Goal: Information Seeking & Learning: Find specific fact

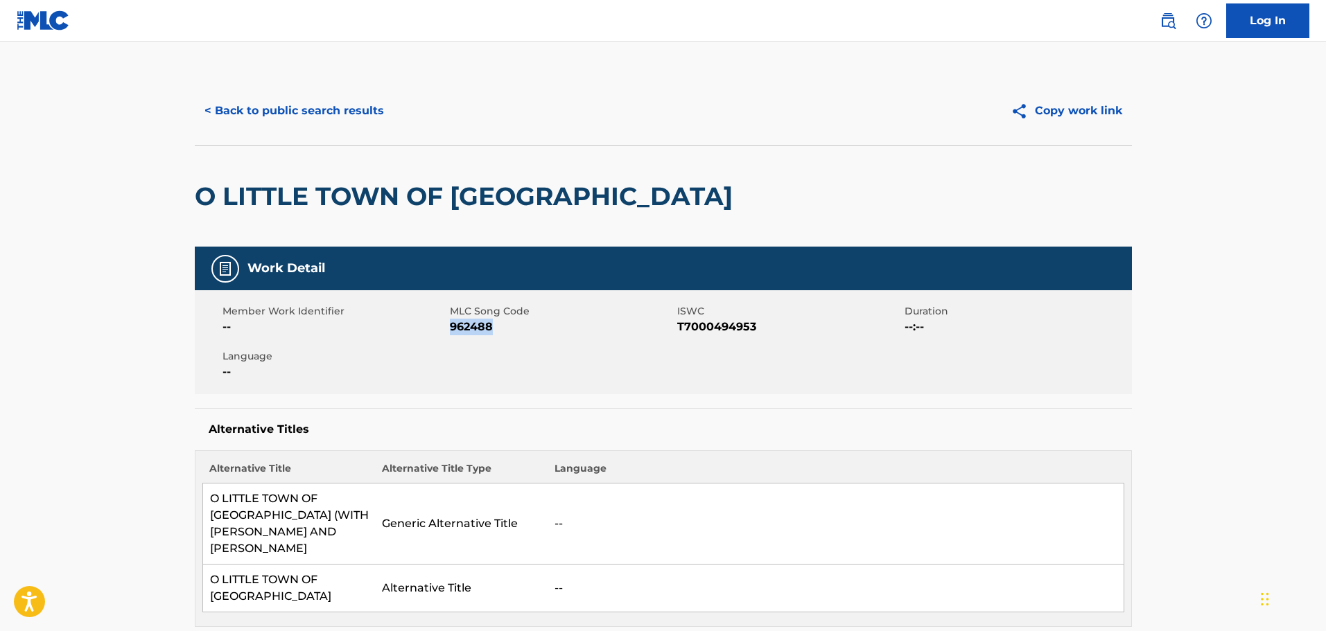
click at [254, 114] on button "< Back to public search results" at bounding box center [294, 111] width 199 height 35
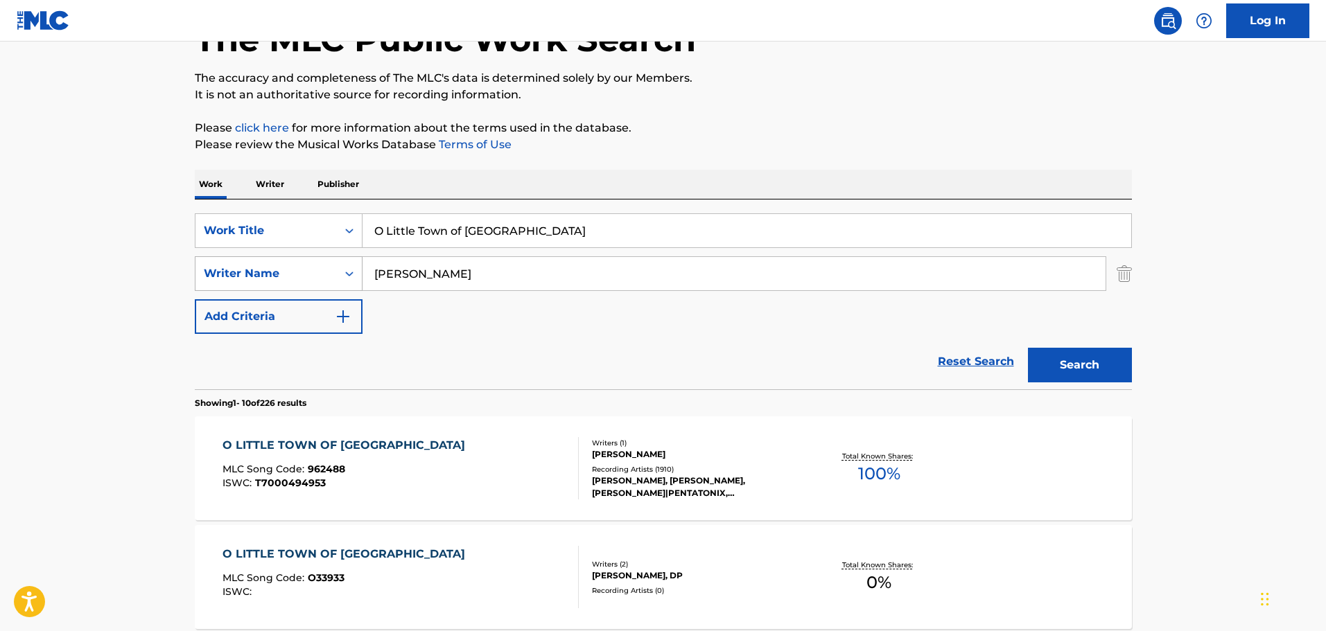
click at [319, 276] on div "SearchWithCriteriab90d9de3-e06b-421d-8660-77415b947807 Writer Name Presley" at bounding box center [663, 273] width 937 height 35
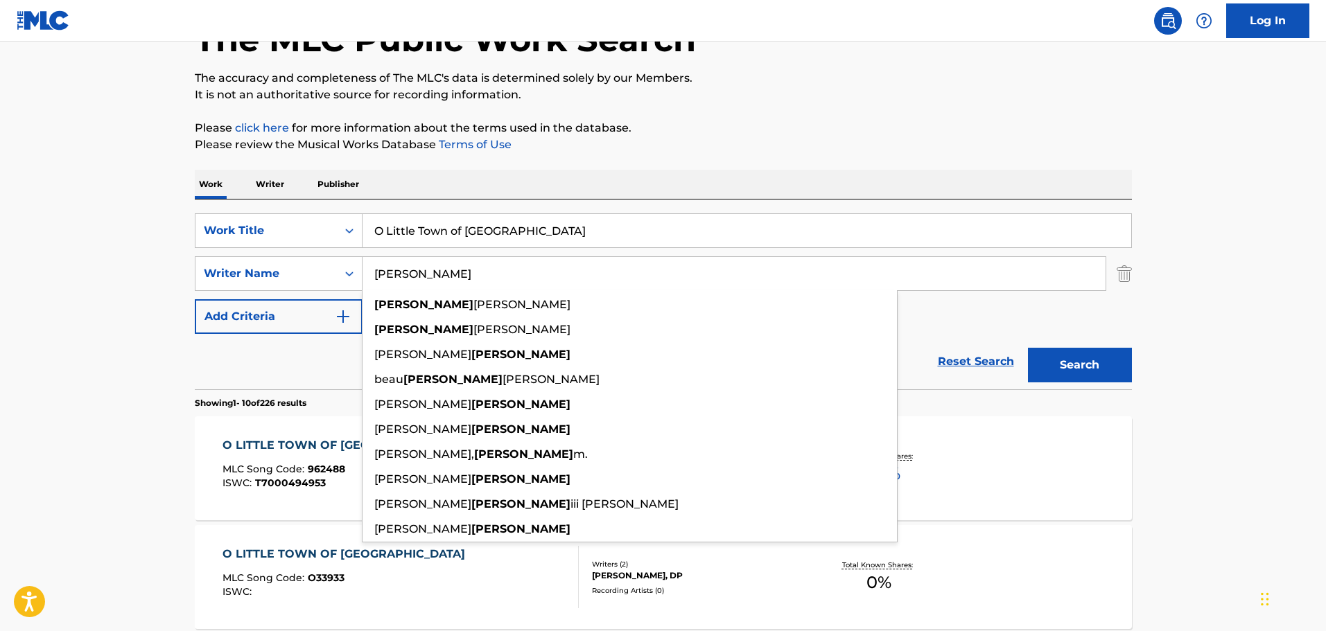
paste input "Sonny Landreth"
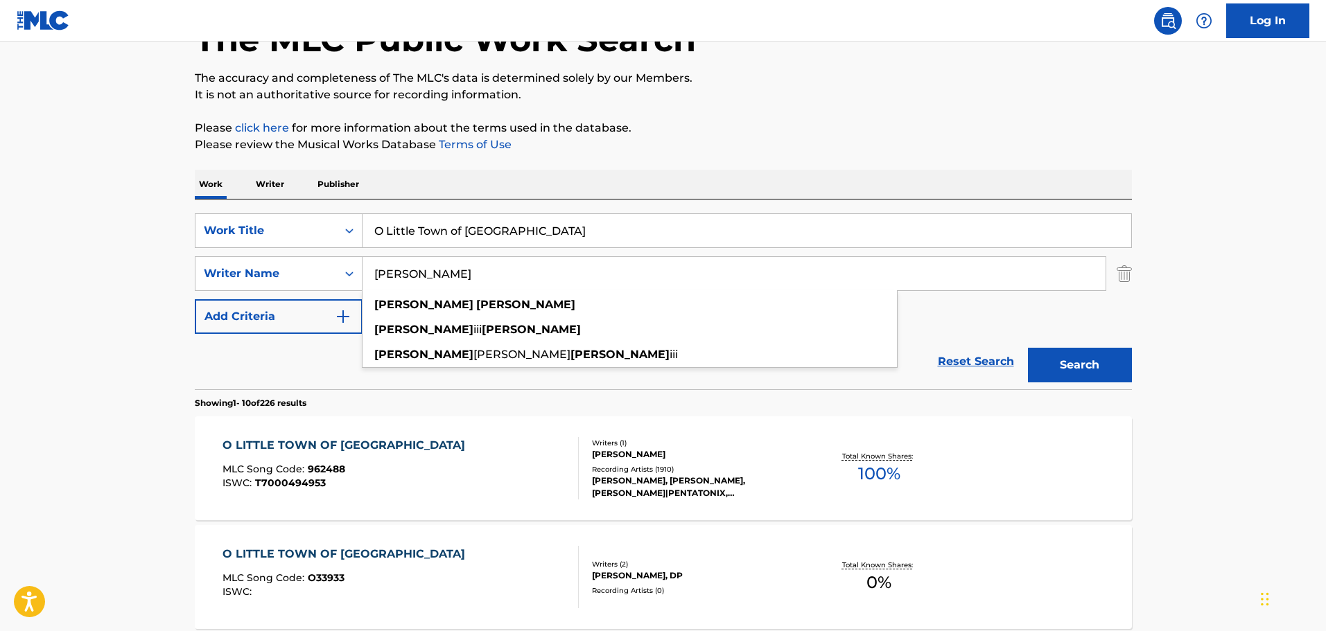
type input "Sonny Landreth"
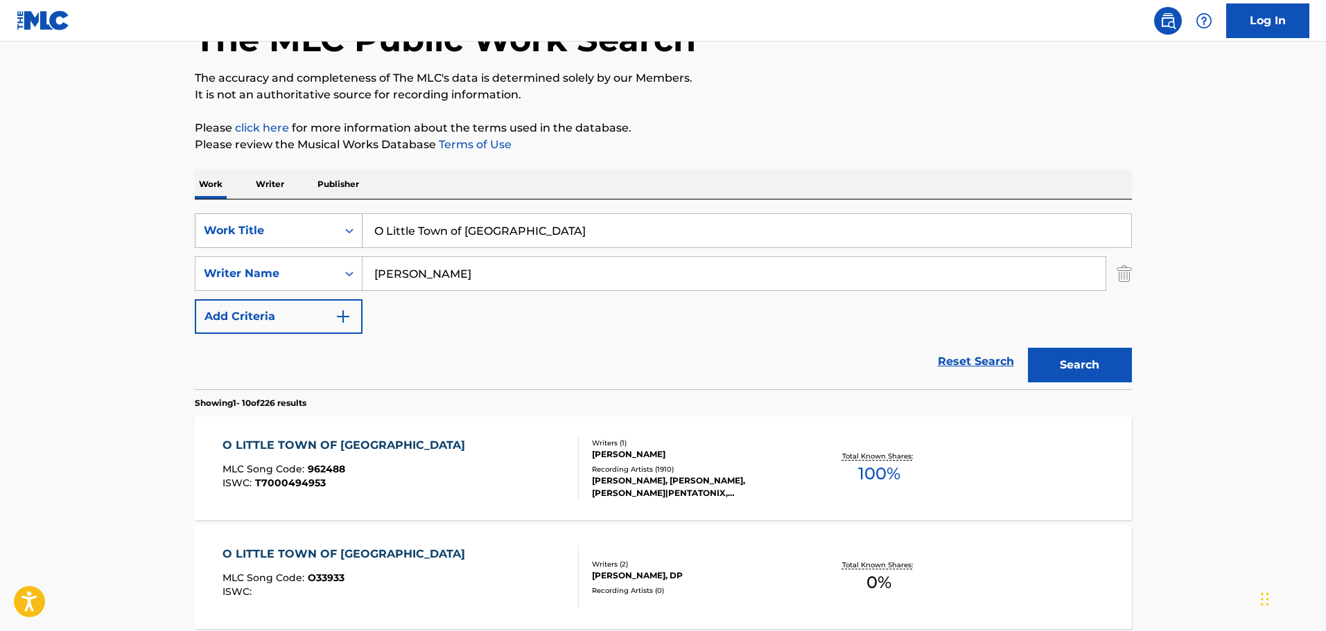
drag, startPoint x: 547, startPoint y: 231, endPoint x: 223, endPoint y: 227, distance: 324.3
click at [225, 227] on div "SearchWithCriteria6d8def4e-ea10-435d-9342-cee8b74a6043 Work Title O Little Town…" at bounding box center [663, 230] width 937 height 35
click at [450, 223] on input "Search Form" at bounding box center [746, 230] width 768 height 33
paste input "Everybody's Breakin' Everybody's Heart"
type input "Everybody's Breakin' Everybody's Heart"
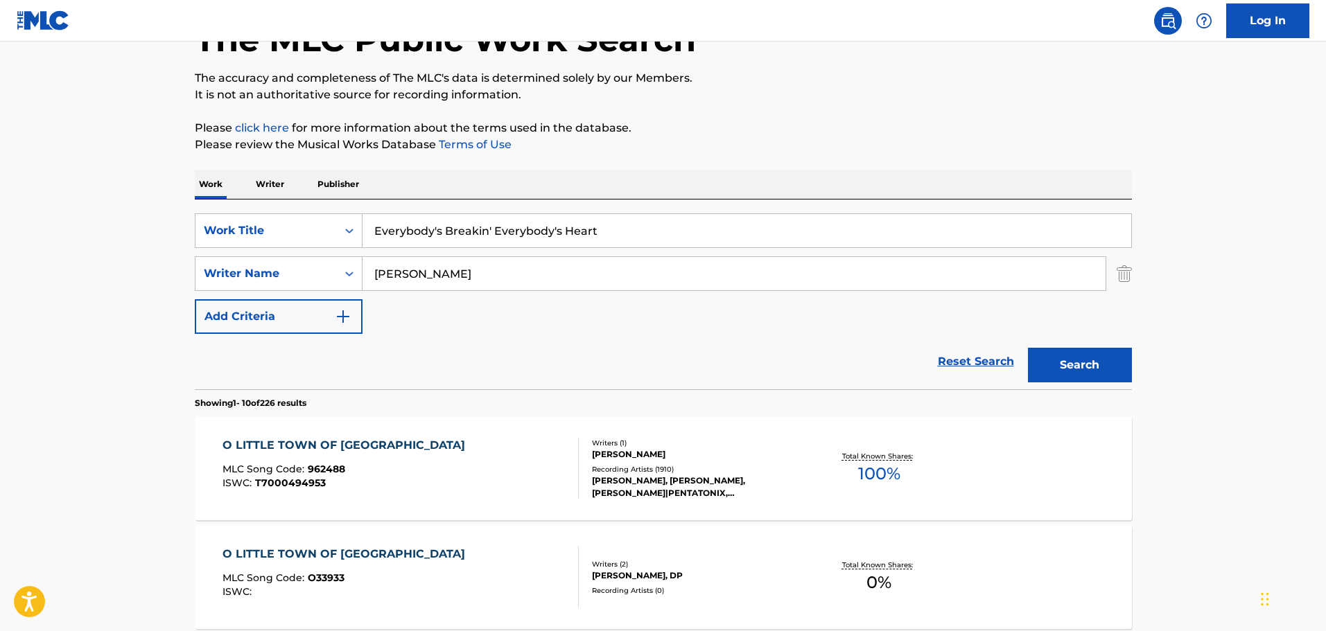
click at [1095, 353] on button "Search" at bounding box center [1080, 365] width 104 height 35
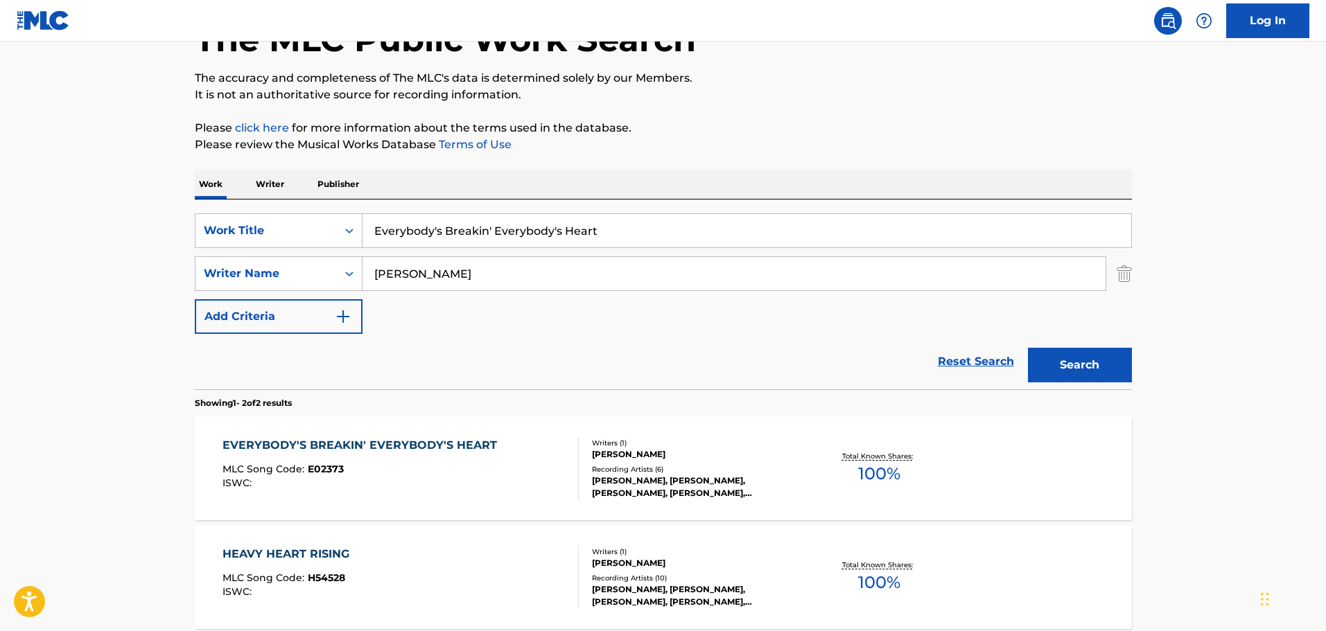
click at [707, 448] on div "SONNY LANDRETH" at bounding box center [696, 454] width 209 height 12
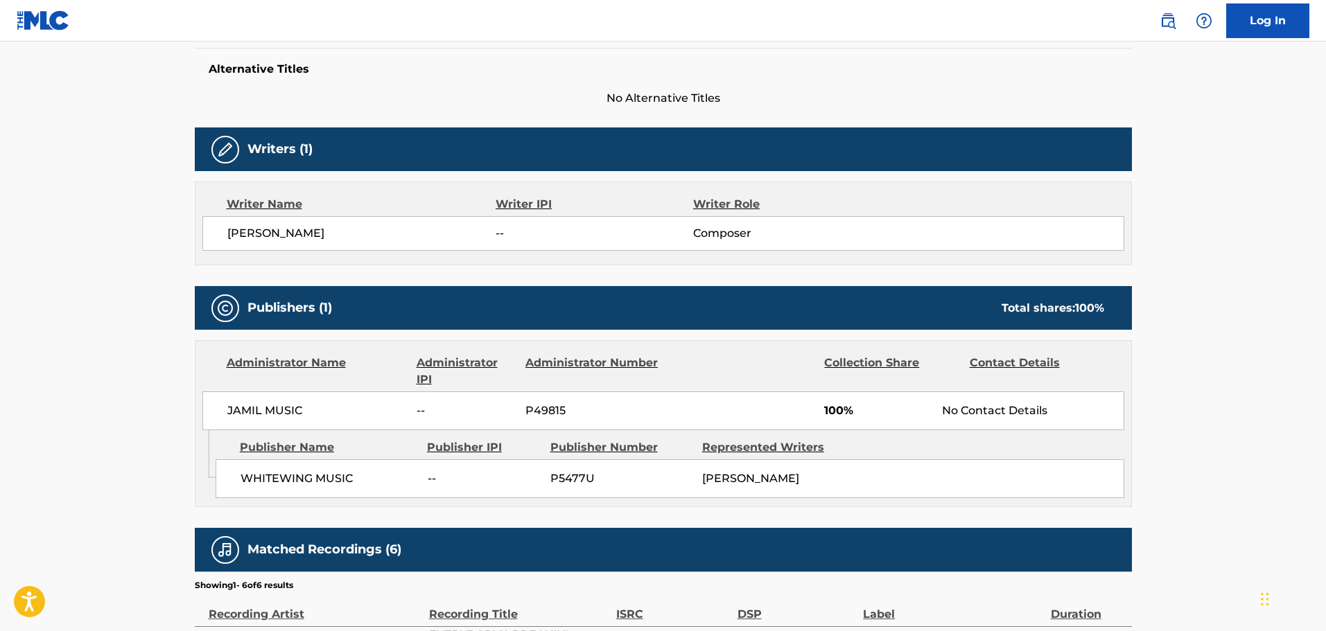
scroll to position [416, 0]
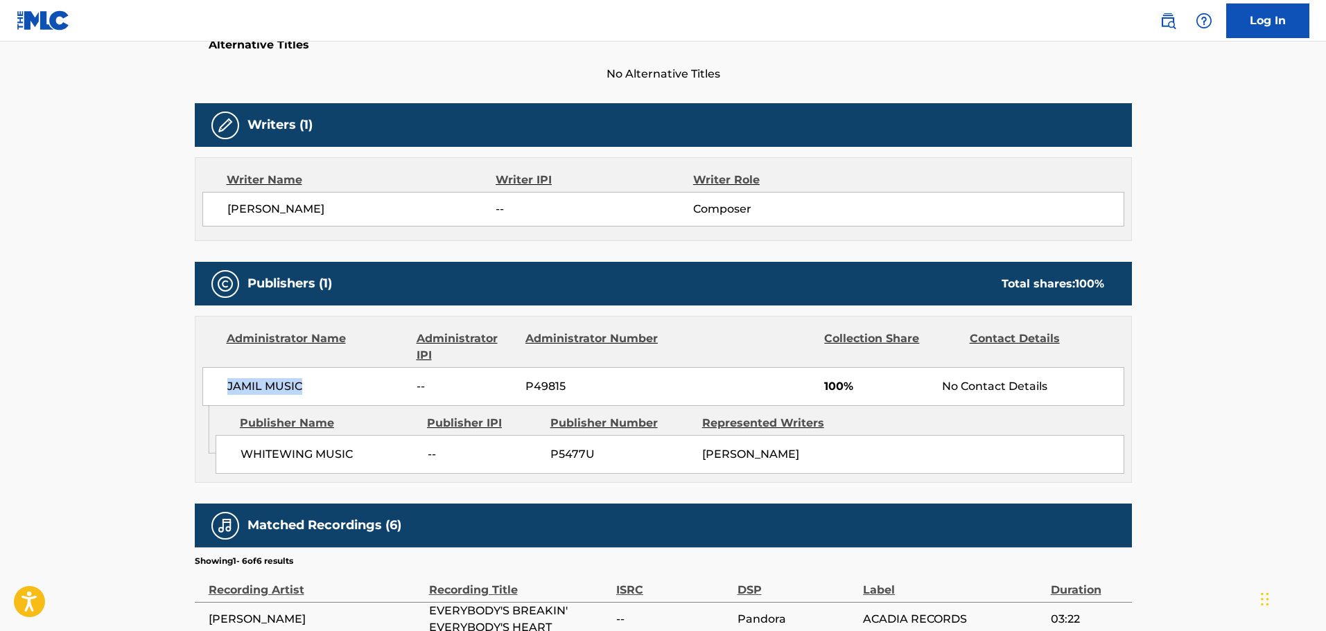
drag, startPoint x: 308, startPoint y: 385, endPoint x: 229, endPoint y: 382, distance: 79.0
click at [229, 382] on span "JAMIL MUSIC" at bounding box center [316, 386] width 179 height 17
copy span "JAMIL MUSIC"
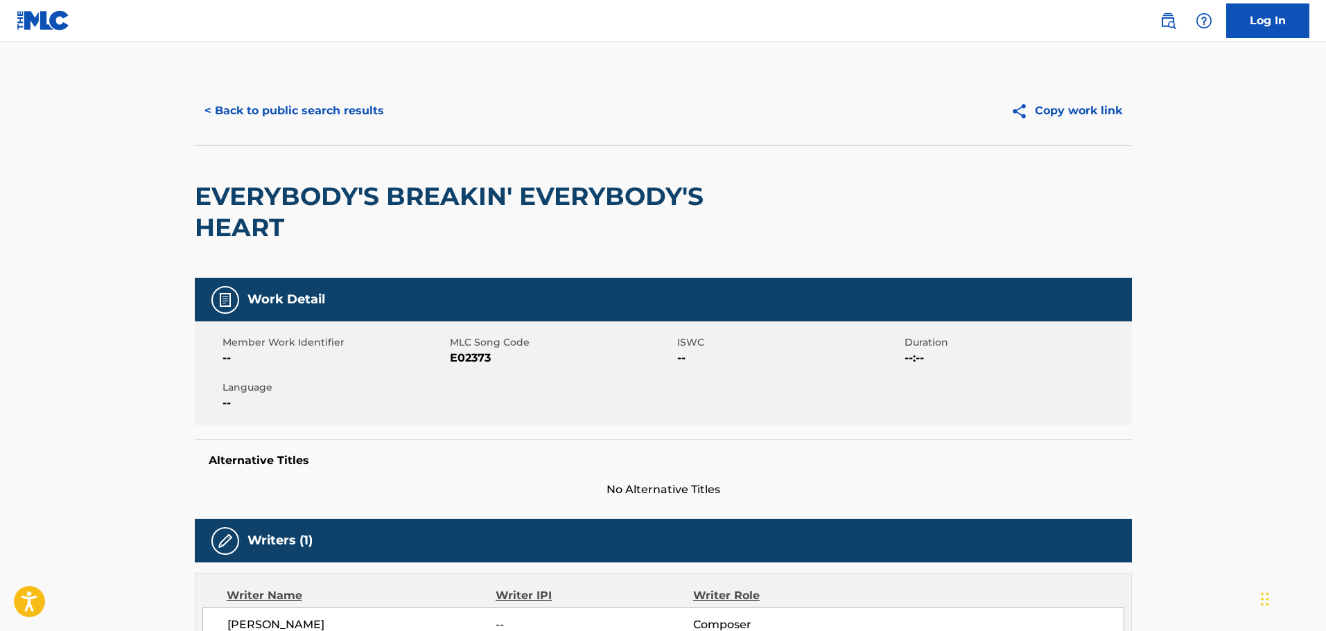
click at [311, 102] on button "< Back to public search results" at bounding box center [294, 111] width 199 height 35
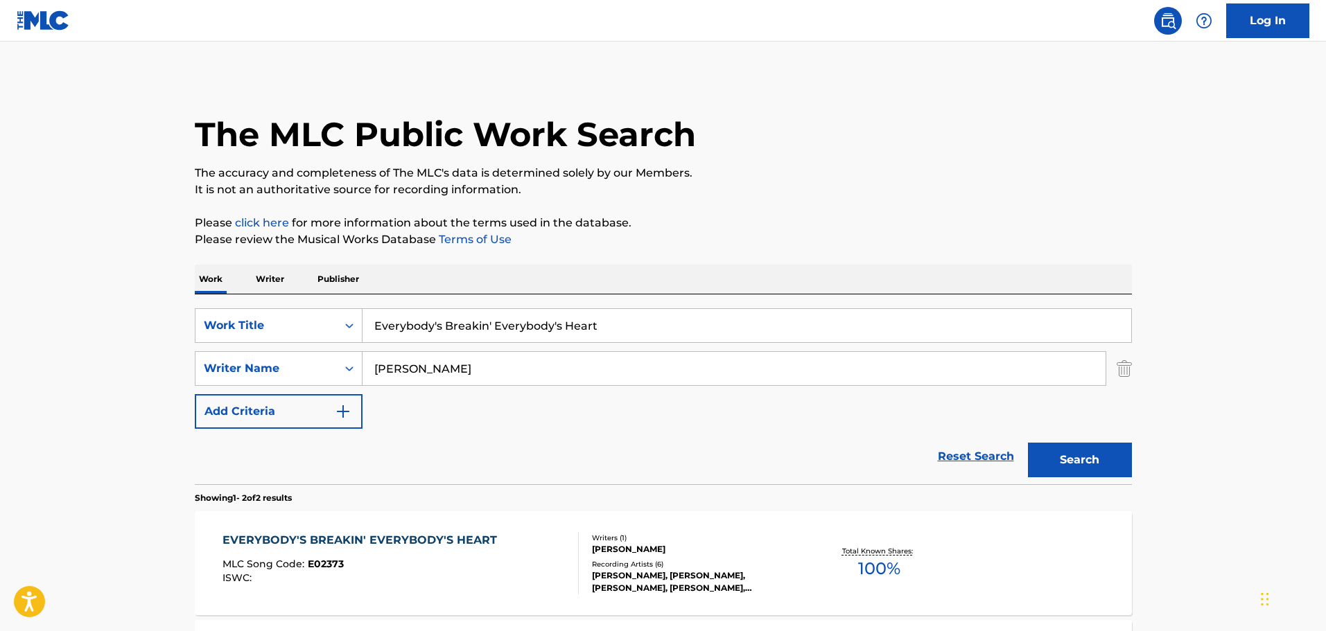
scroll to position [95, 0]
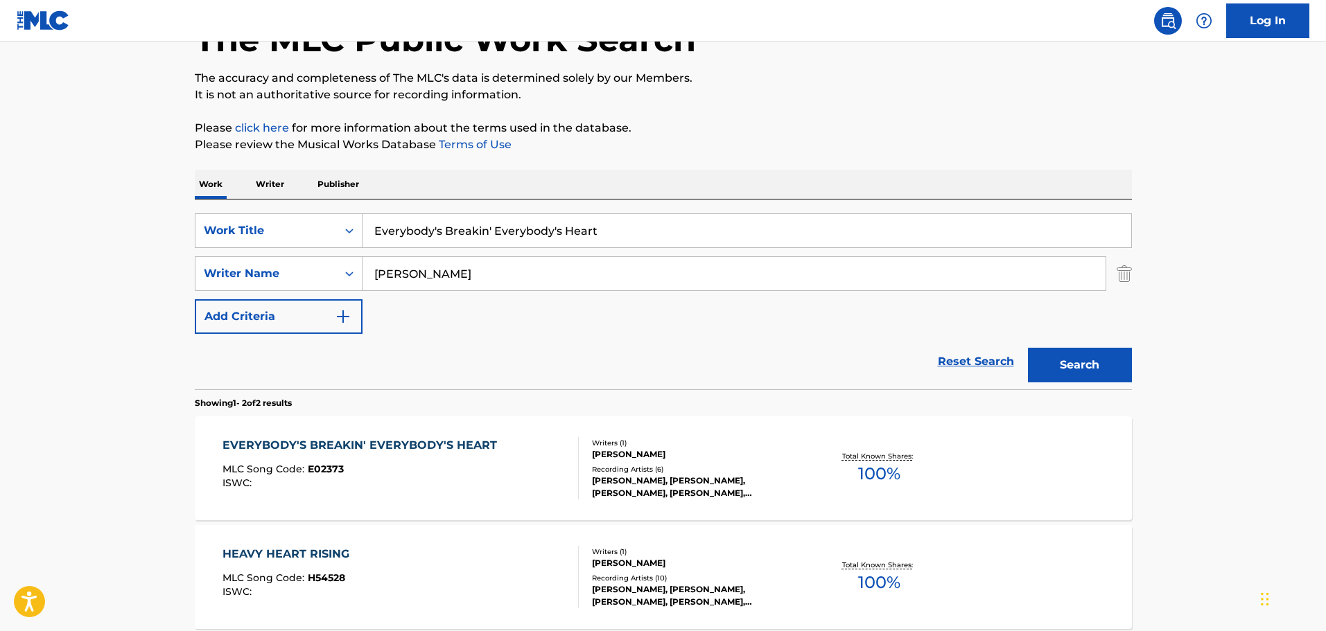
drag, startPoint x: 464, startPoint y: 278, endPoint x: 107, endPoint y: 266, distance: 357.0
click at [107, 266] on main "The MLC Public Work Search The accuracy and completeness of The MLC's data is d…" at bounding box center [663, 324] width 1326 height 755
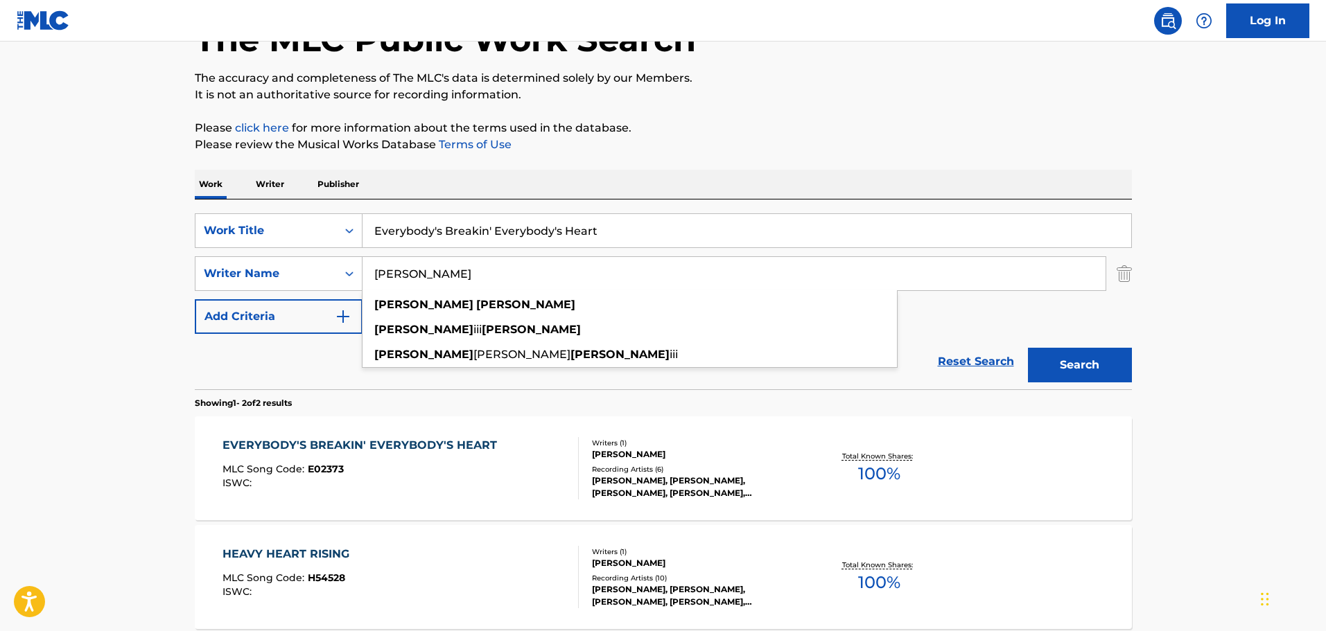
paste input "Karen B"
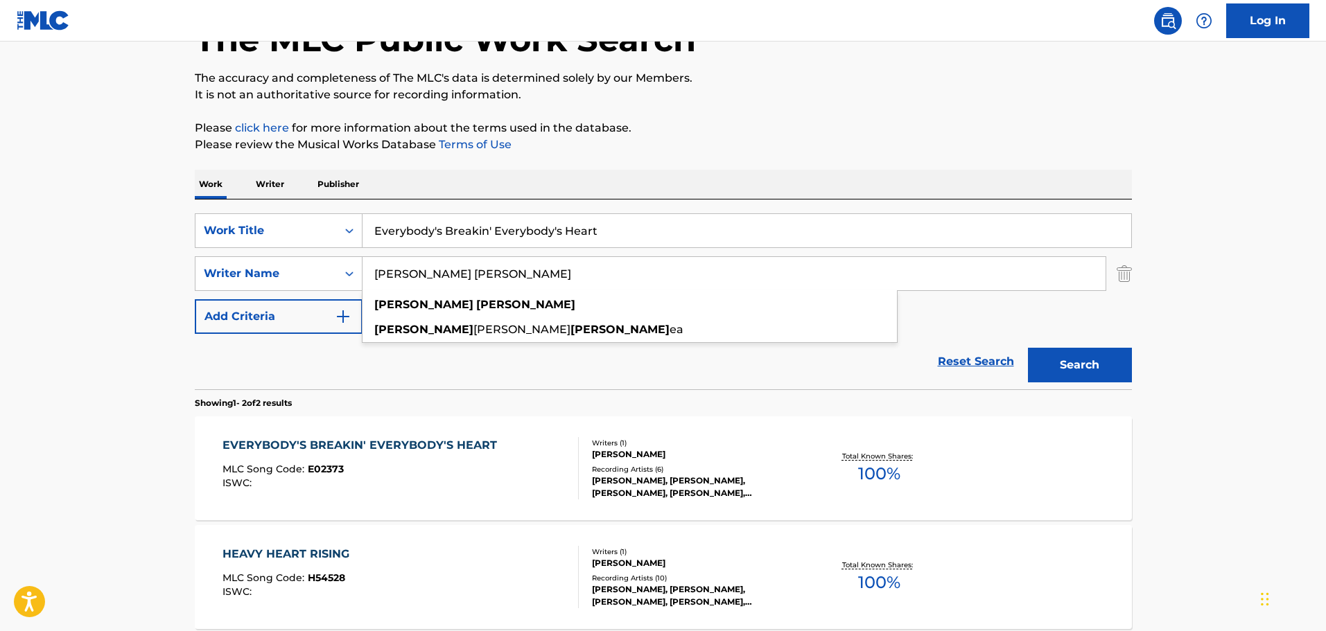
type input "[PERSON_NAME] [PERSON_NAME]"
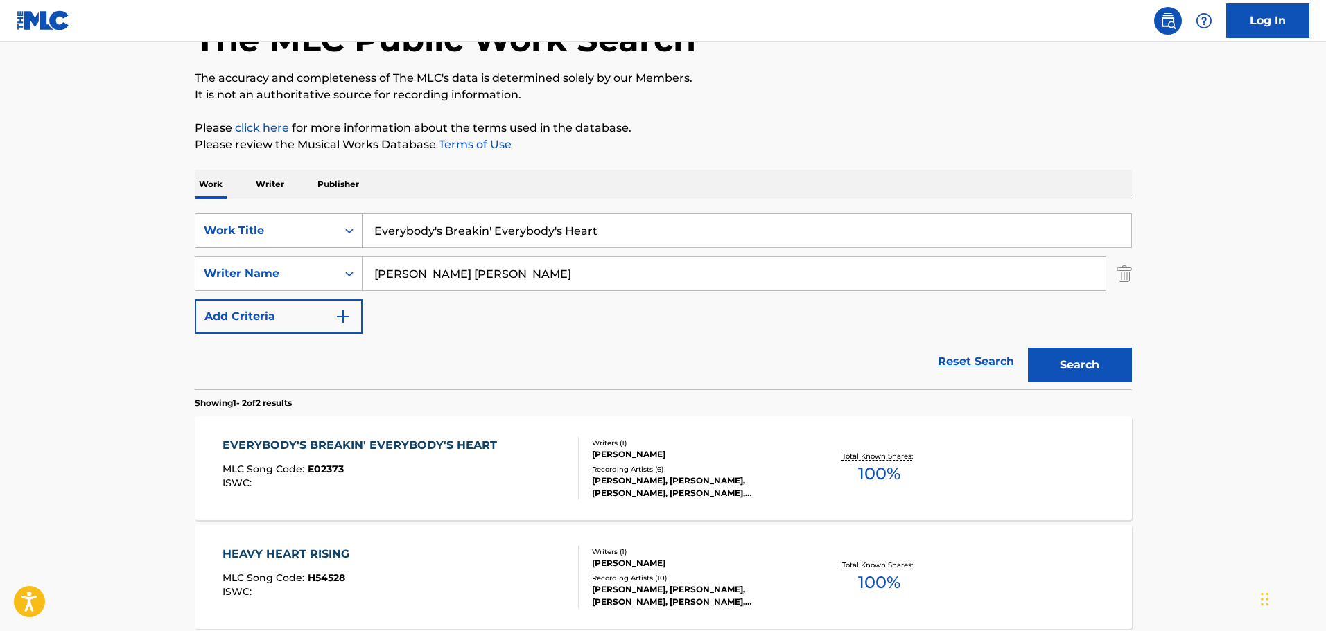
drag, startPoint x: 543, startPoint y: 226, endPoint x: 236, endPoint y: 222, distance: 307.0
click at [236, 222] on div "SearchWithCriteria6d8def4e-ea10-435d-9342-cee8b74a6043 Work Title Everybody's B…" at bounding box center [663, 230] width 937 height 35
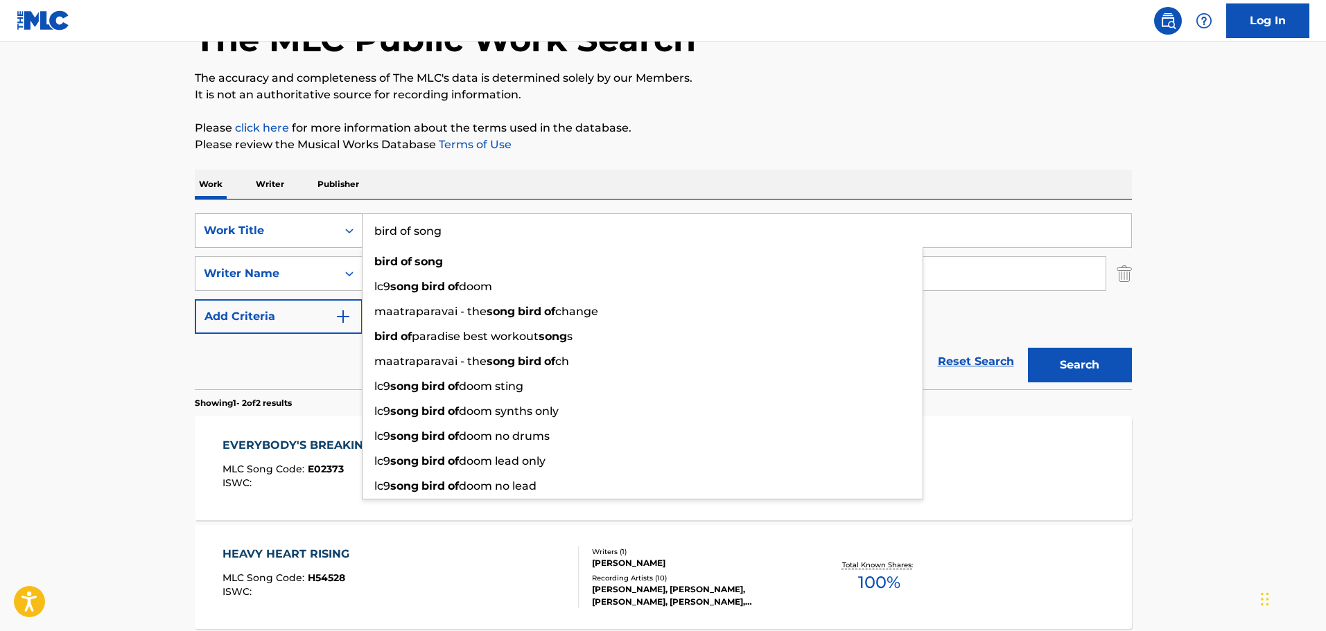
type input "bird of song"
click at [1028, 348] on button "Search" at bounding box center [1080, 365] width 104 height 35
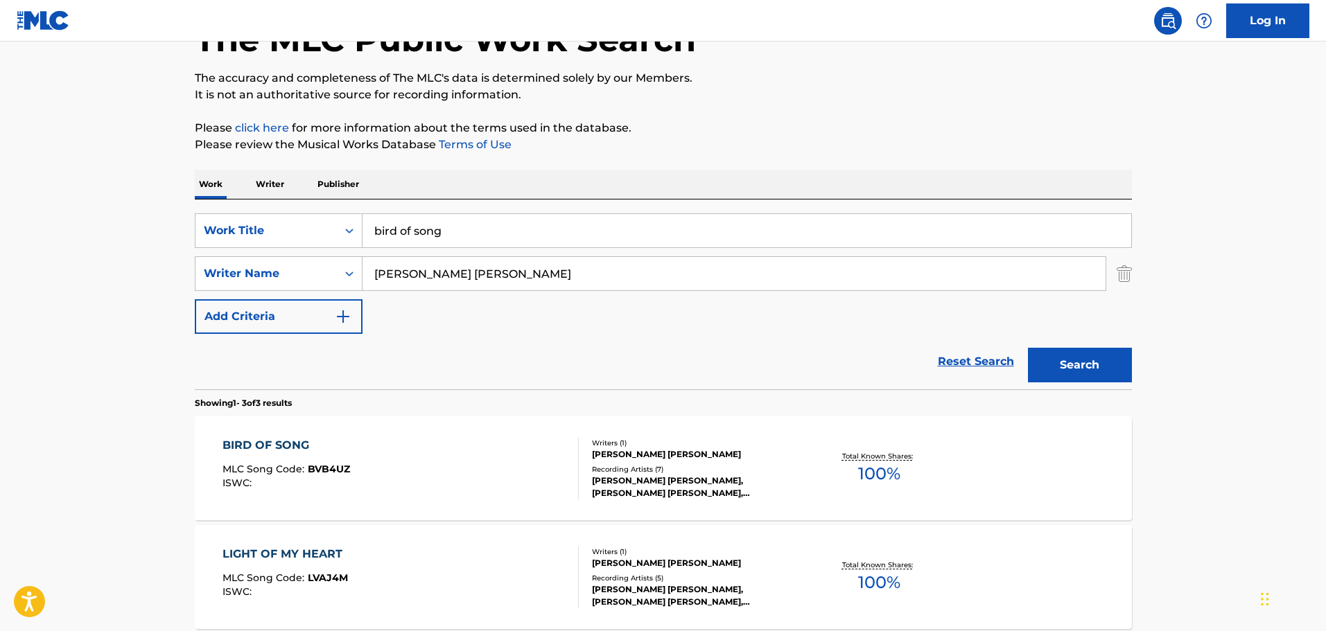
click at [804, 458] on div "Total Known Shares: 100 %" at bounding box center [879, 469] width 156 height 42
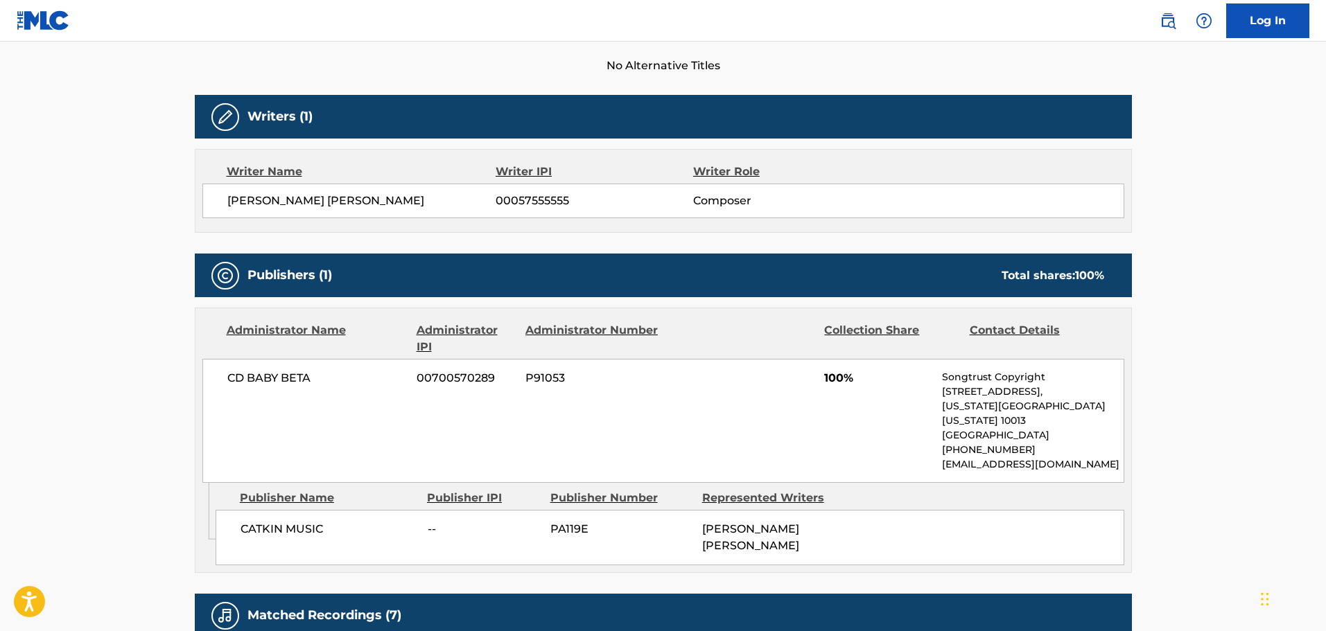
scroll to position [485, 0]
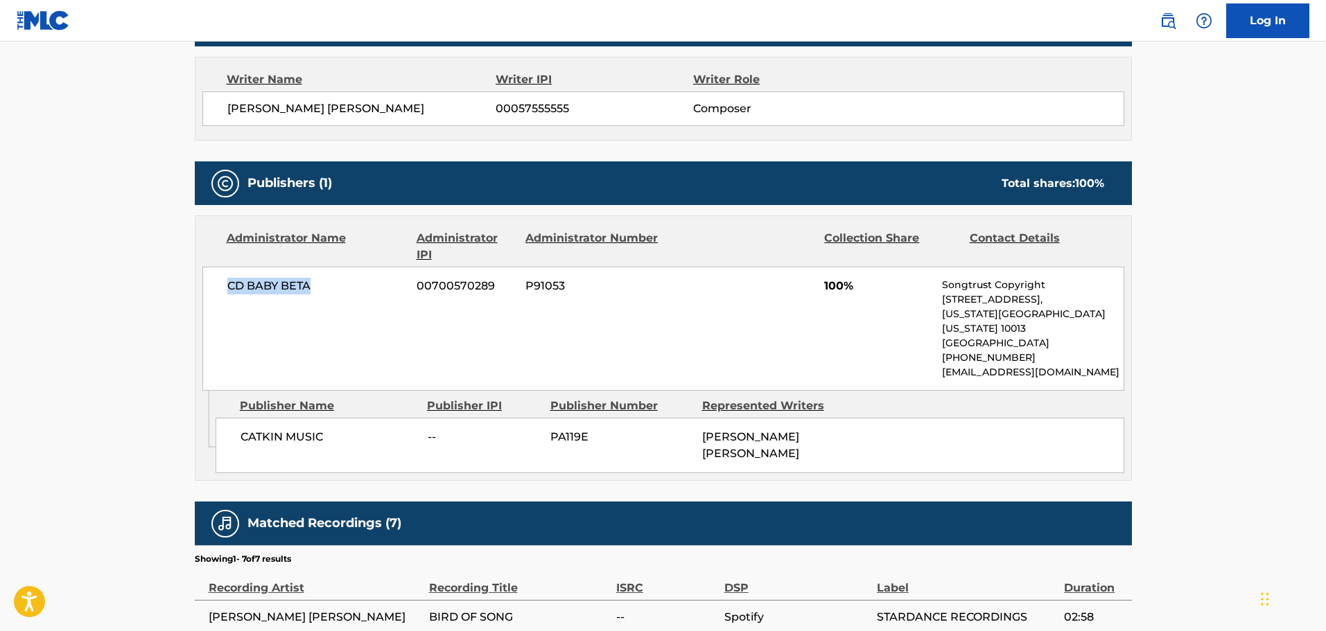
drag, startPoint x: 331, startPoint y: 283, endPoint x: 225, endPoint y: 281, distance: 106.0
click at [225, 281] on div "CD BABY BETA 00700570289 P91053 100% Songtrust Copyright 155 6th Ave, Unit Fl 1…" at bounding box center [663, 329] width 922 height 124
drag, startPoint x: 340, startPoint y: 423, endPoint x: 230, endPoint y: 424, distance: 109.5
click at [230, 424] on div "CATKIN MUSIC -- PA119E KAREN BETH" at bounding box center [669, 445] width 908 height 55
copy span "CATKIN MUSIC"
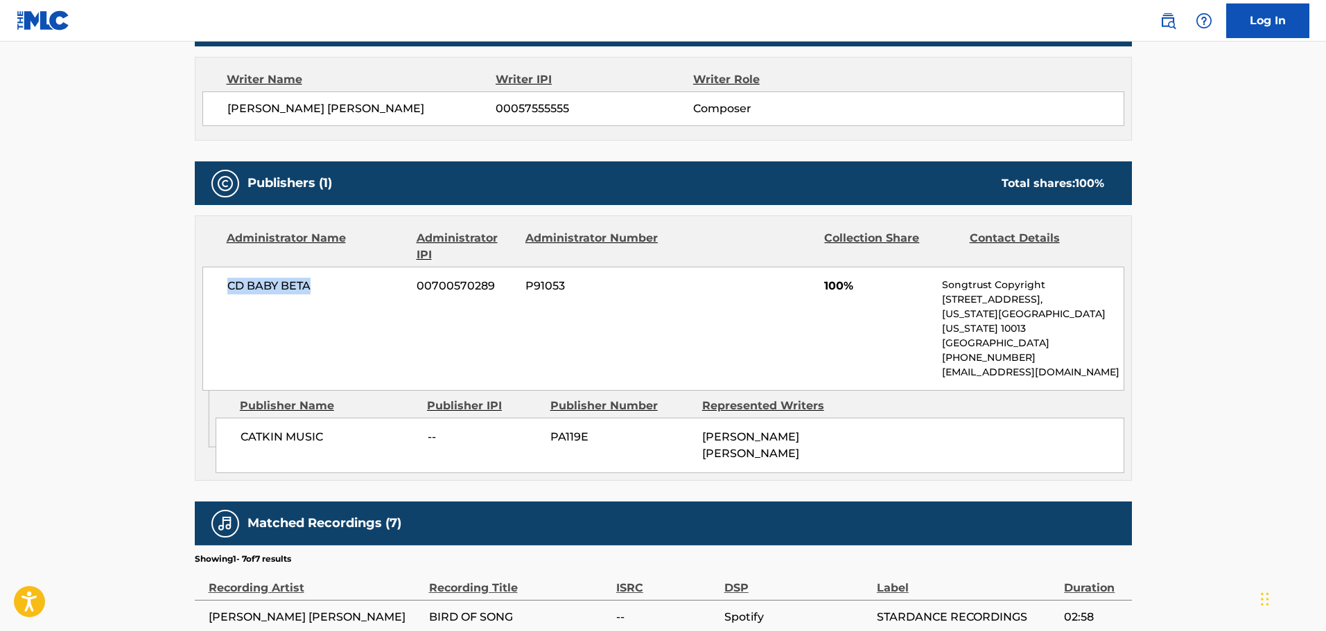
drag, startPoint x: 315, startPoint y: 288, endPoint x: 229, endPoint y: 287, distance: 85.2
click at [229, 287] on span "CD BABY BETA" at bounding box center [316, 286] width 179 height 17
copy span "CD BABY BETA"
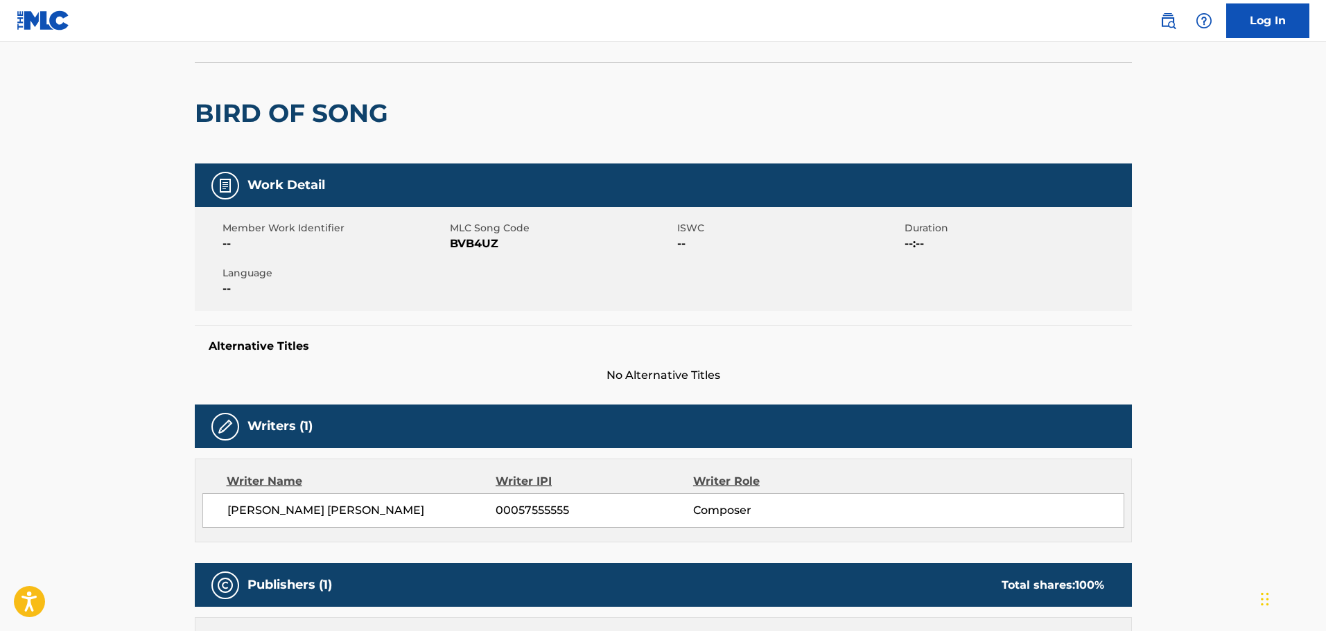
scroll to position [69, 0]
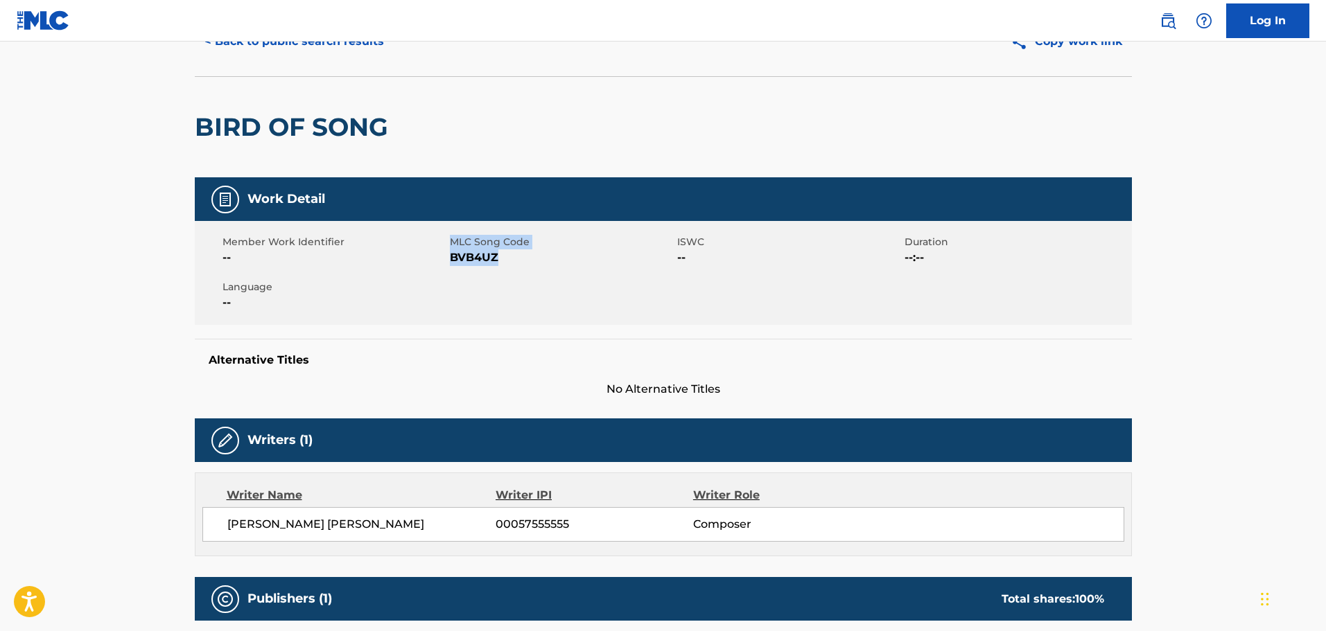
drag, startPoint x: 499, startPoint y: 257, endPoint x: 448, endPoint y: 259, distance: 50.6
click at [448, 259] on div "Member Work Identifier -- MLC Song Code BVB4UZ ISWC -- Duration --:-- Language …" at bounding box center [663, 273] width 937 height 104
click at [477, 262] on span "BVB4UZ" at bounding box center [562, 257] width 224 height 17
drag, startPoint x: 500, startPoint y: 259, endPoint x: 451, endPoint y: 260, distance: 48.5
click at [451, 260] on span "BVB4UZ" at bounding box center [562, 257] width 224 height 17
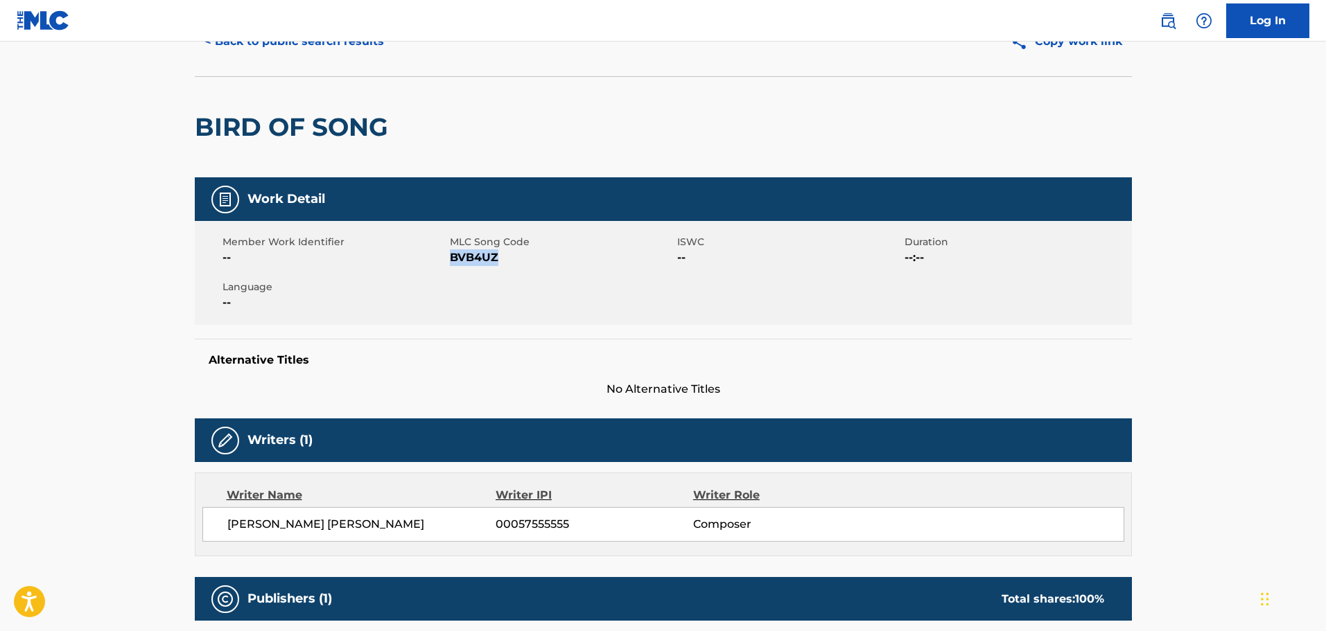
copy span "BVB4UZ"
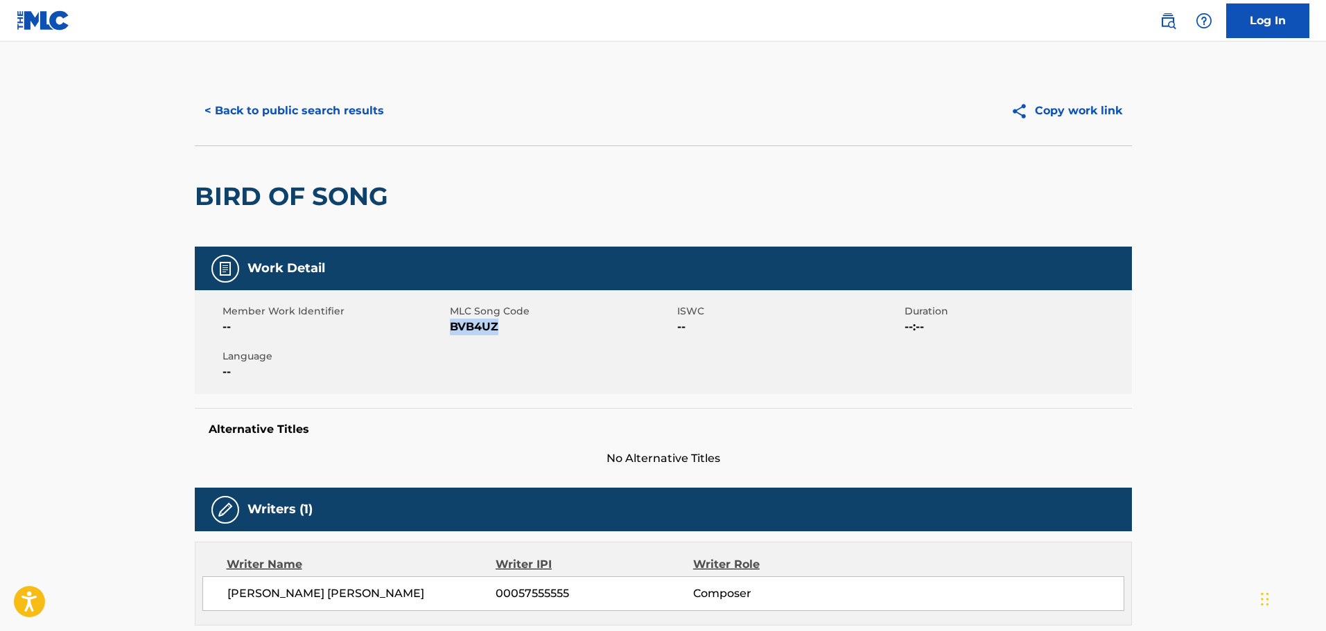
click at [333, 98] on button "< Back to public search results" at bounding box center [294, 111] width 199 height 35
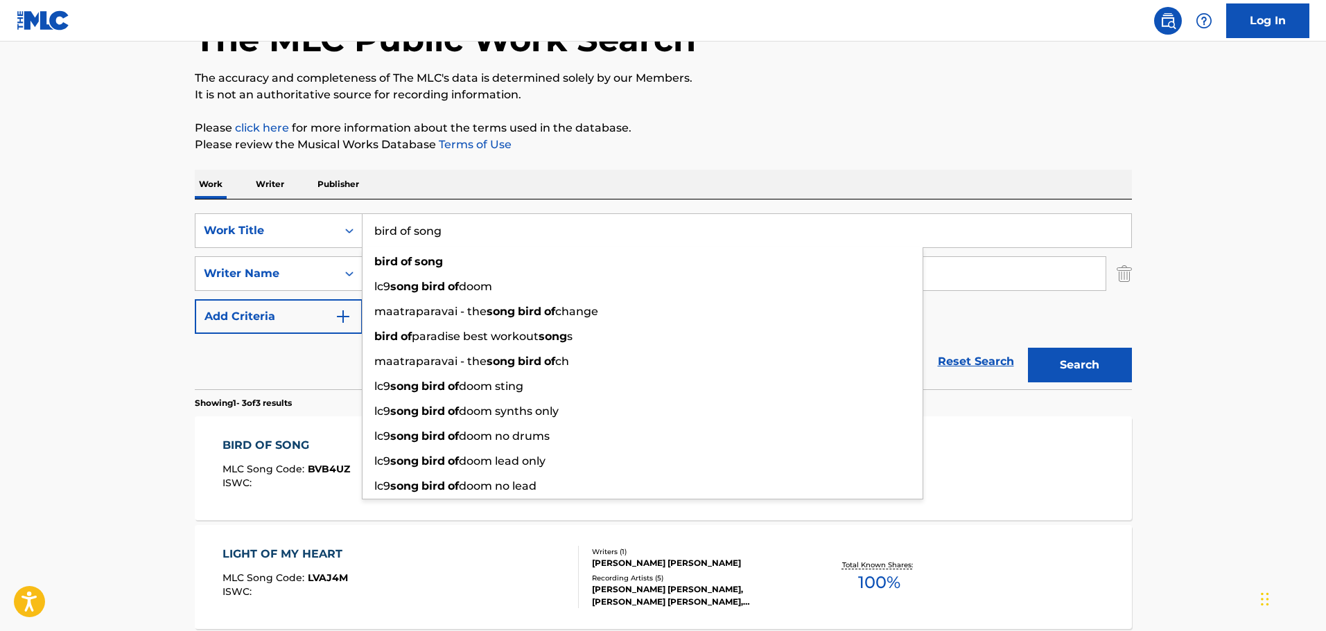
drag, startPoint x: 478, startPoint y: 231, endPoint x: 212, endPoint y: 212, distance: 266.7
click at [212, 212] on div "SearchWithCriteria6d8def4e-ea10-435d-9342-cee8b74a6043 Work Title bird of song …" at bounding box center [663, 295] width 937 height 190
paste input "What To Do"
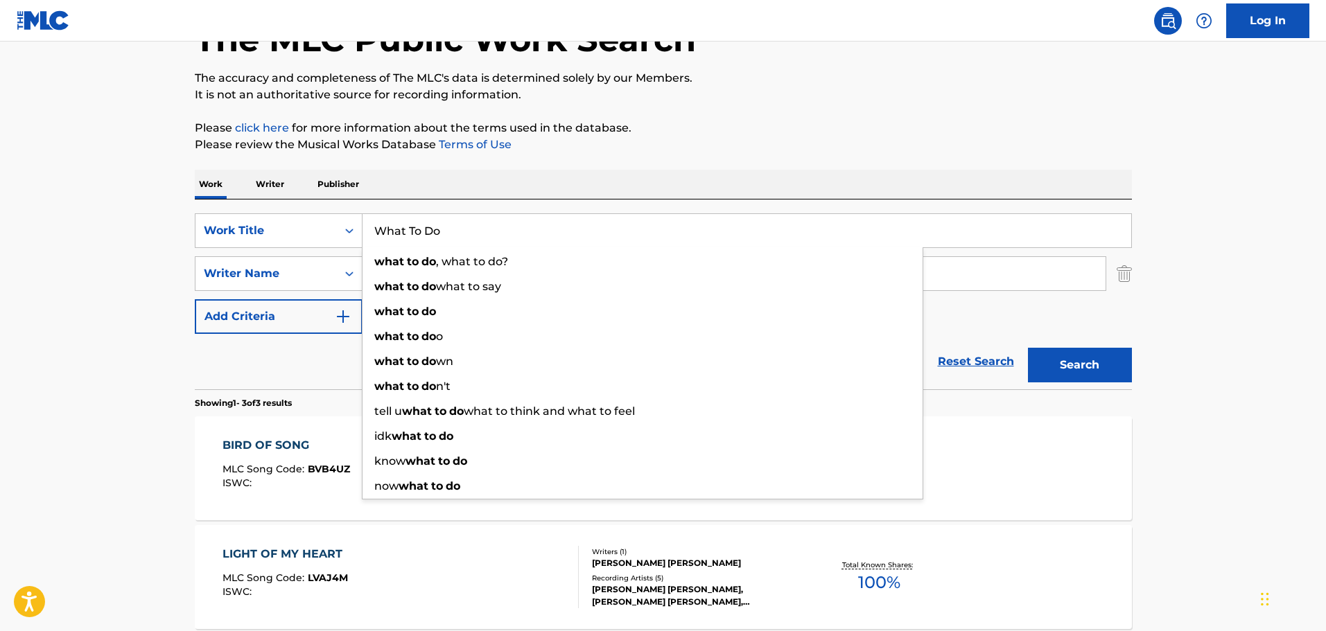
type input "What To Do"
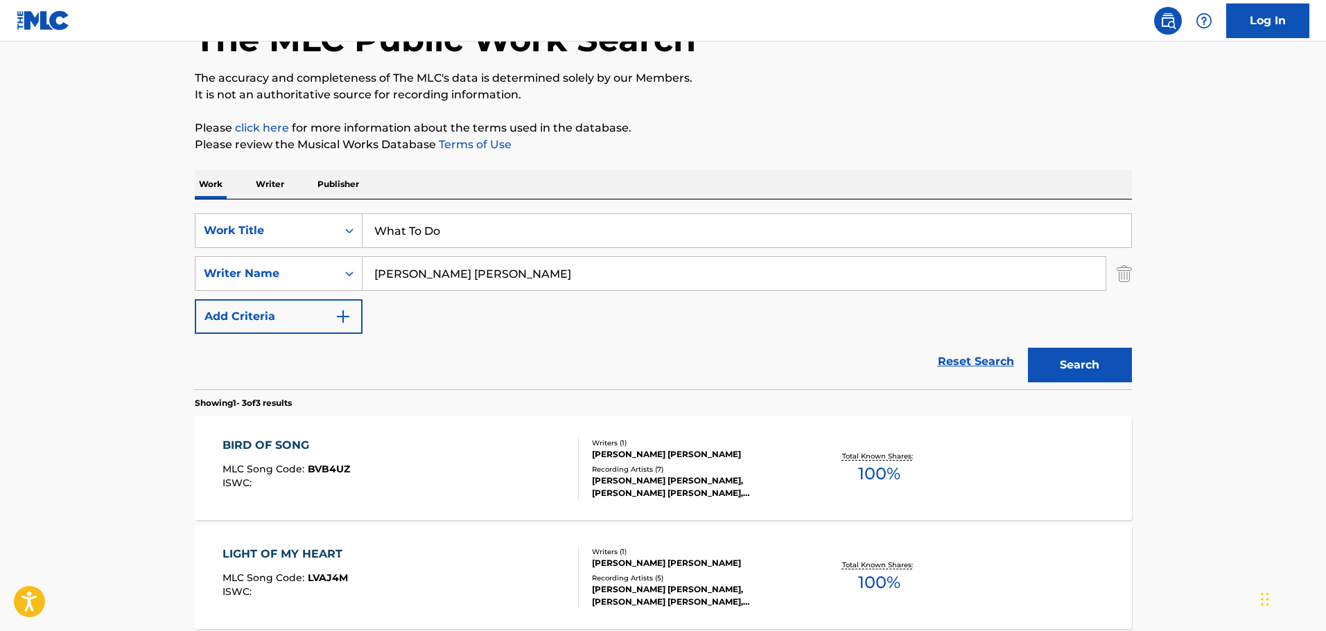
click at [1095, 355] on button "Search" at bounding box center [1080, 365] width 104 height 35
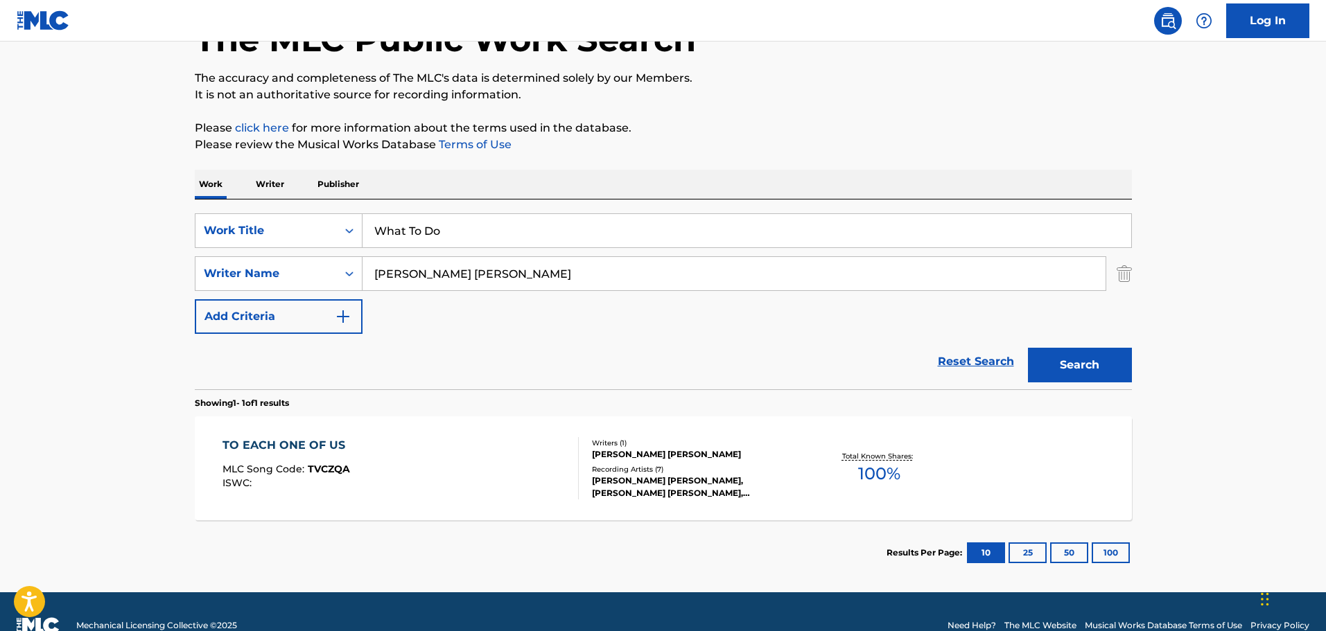
click at [657, 483] on div "KAREN BETH, KAREN BETH, KAREN BETH, BETH, KAREN BETH" at bounding box center [696, 487] width 209 height 25
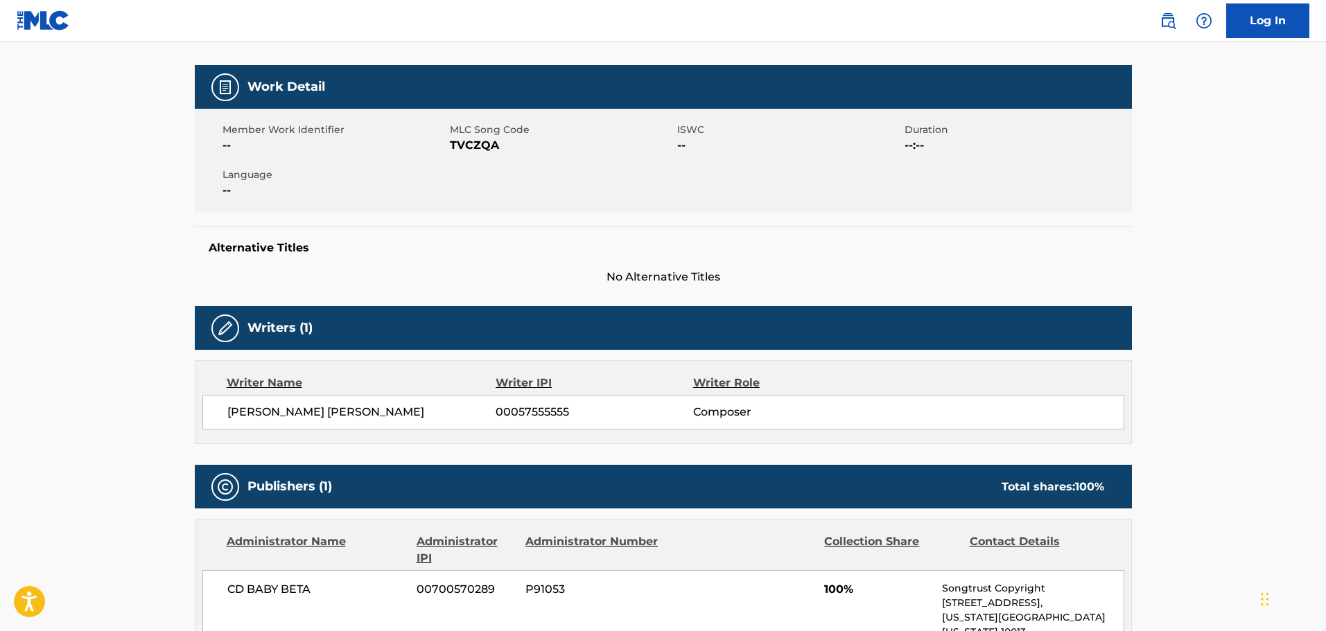
scroll to position [208, 0]
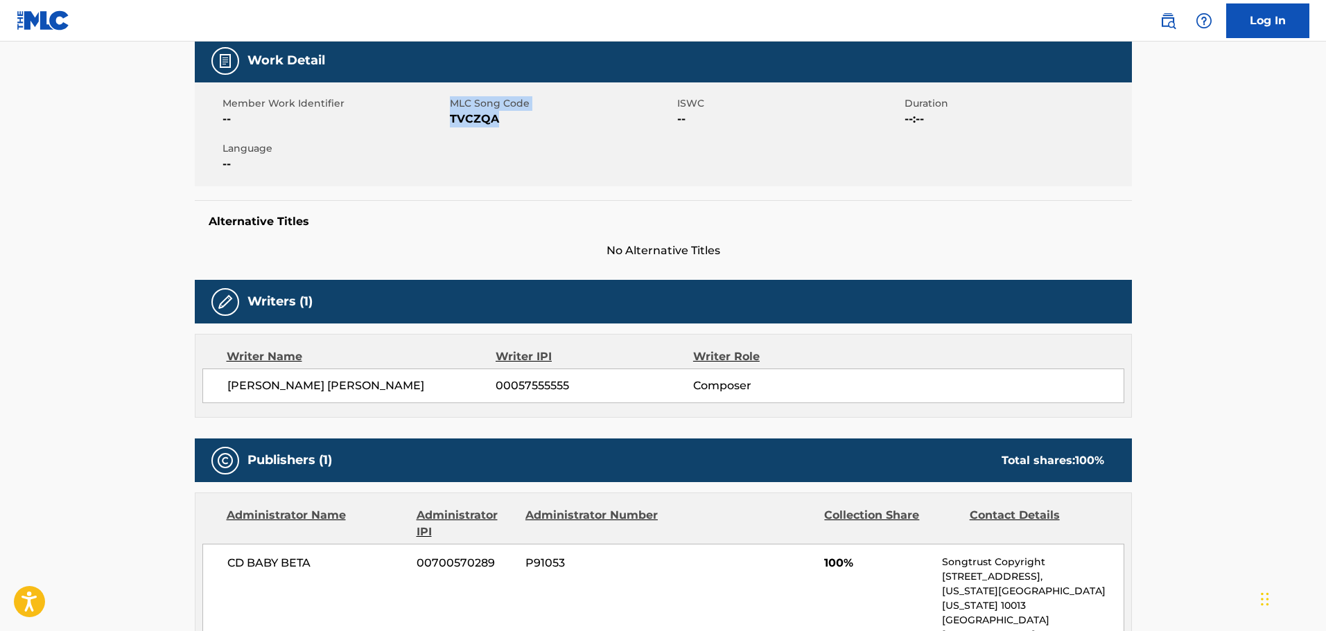
drag, startPoint x: 502, startPoint y: 121, endPoint x: 447, endPoint y: 121, distance: 55.4
click at [447, 121] on div "Member Work Identifier -- MLC Song Code TVCZQA ISWC -- Duration --:-- Language …" at bounding box center [663, 134] width 937 height 104
click at [495, 129] on div "Member Work Identifier -- MLC Song Code TVCZQA ISWC -- Duration --:-- Language …" at bounding box center [663, 134] width 937 height 104
click at [495, 120] on span "TVCZQA" at bounding box center [562, 119] width 224 height 17
drag, startPoint x: 495, startPoint y: 120, endPoint x: 452, endPoint y: 121, distance: 43.0
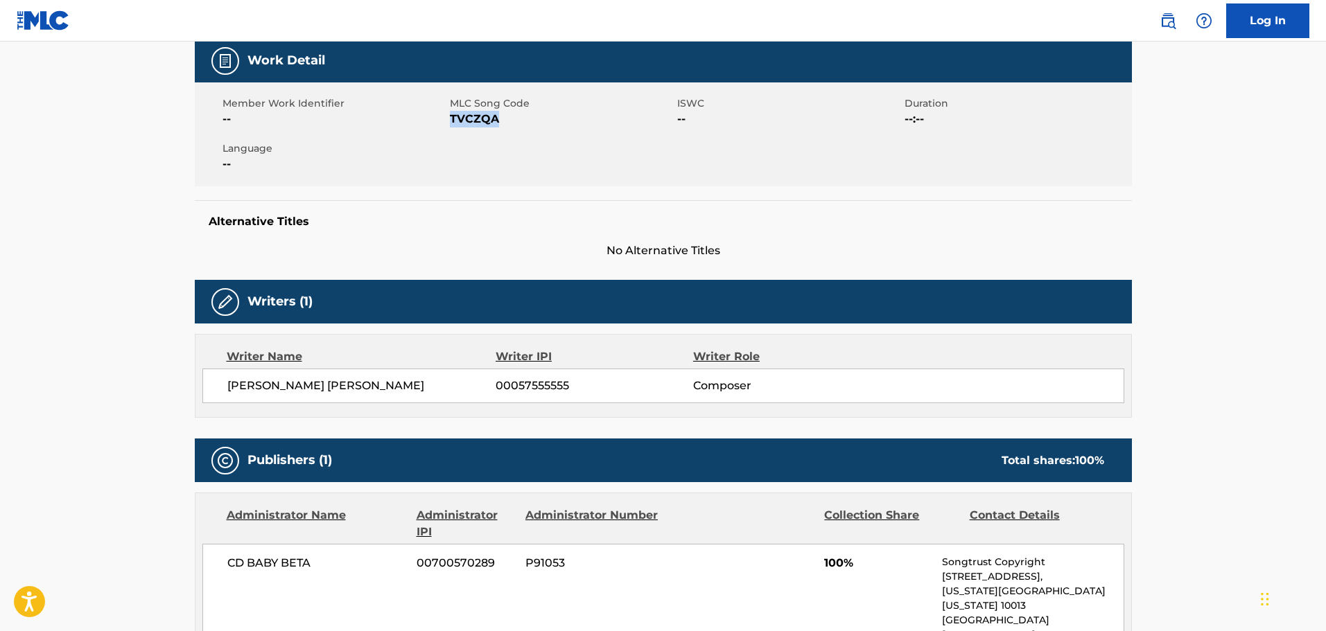
click at [452, 121] on span "TVCZQA" at bounding box center [562, 119] width 224 height 17
copy span "TVCZQA"
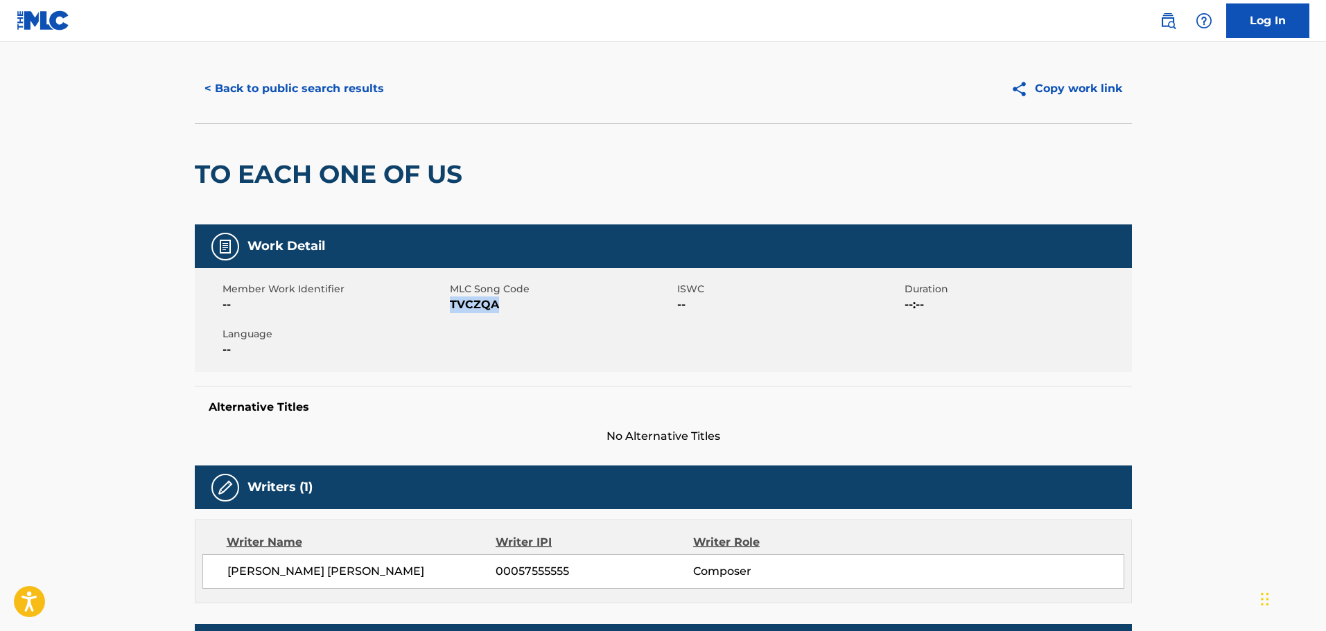
scroll to position [0, 0]
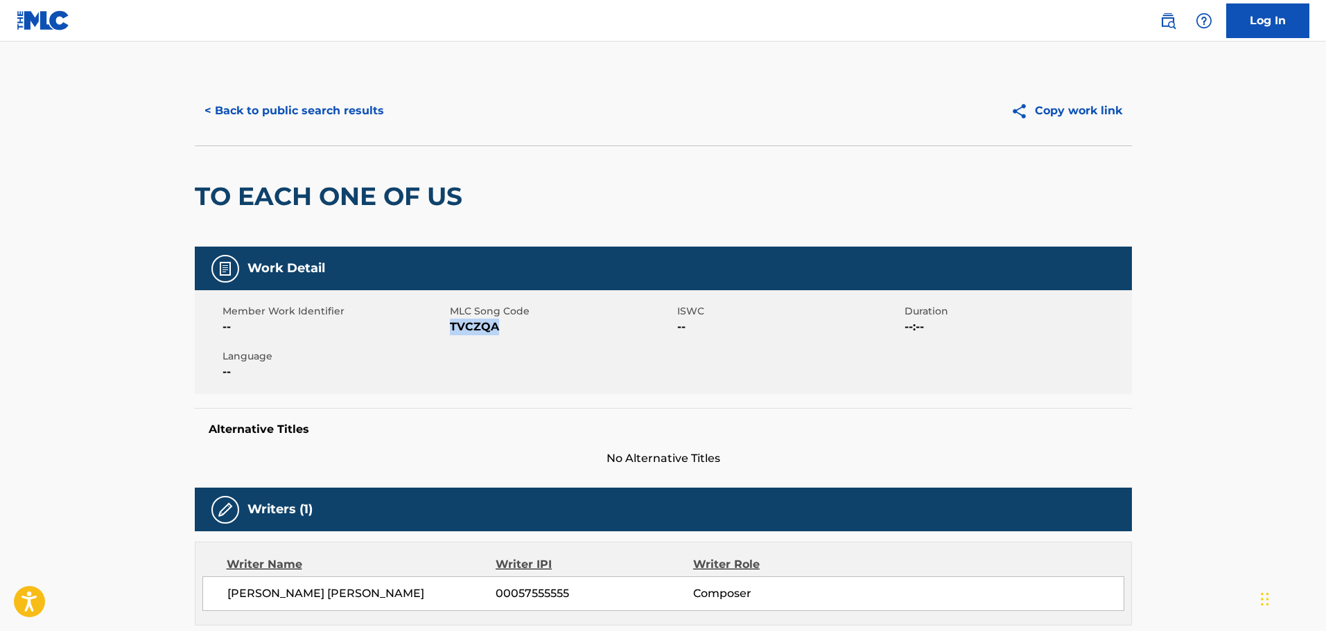
click at [360, 105] on button "< Back to public search results" at bounding box center [294, 111] width 199 height 35
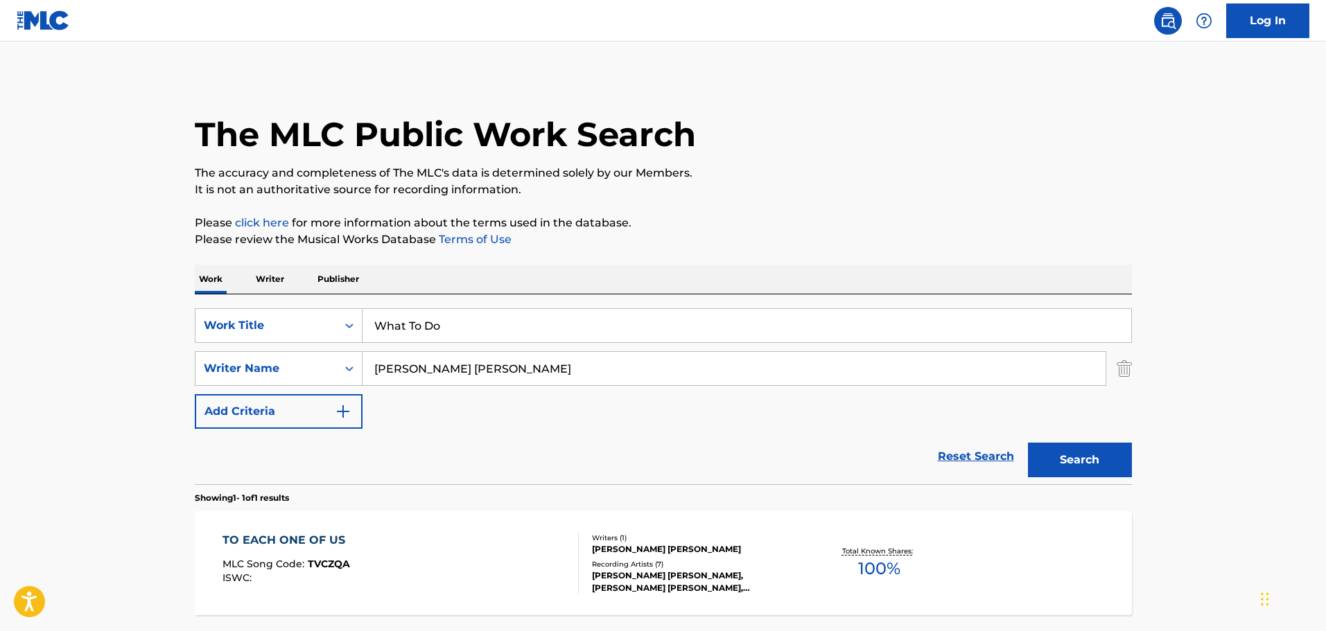
scroll to position [44, 0]
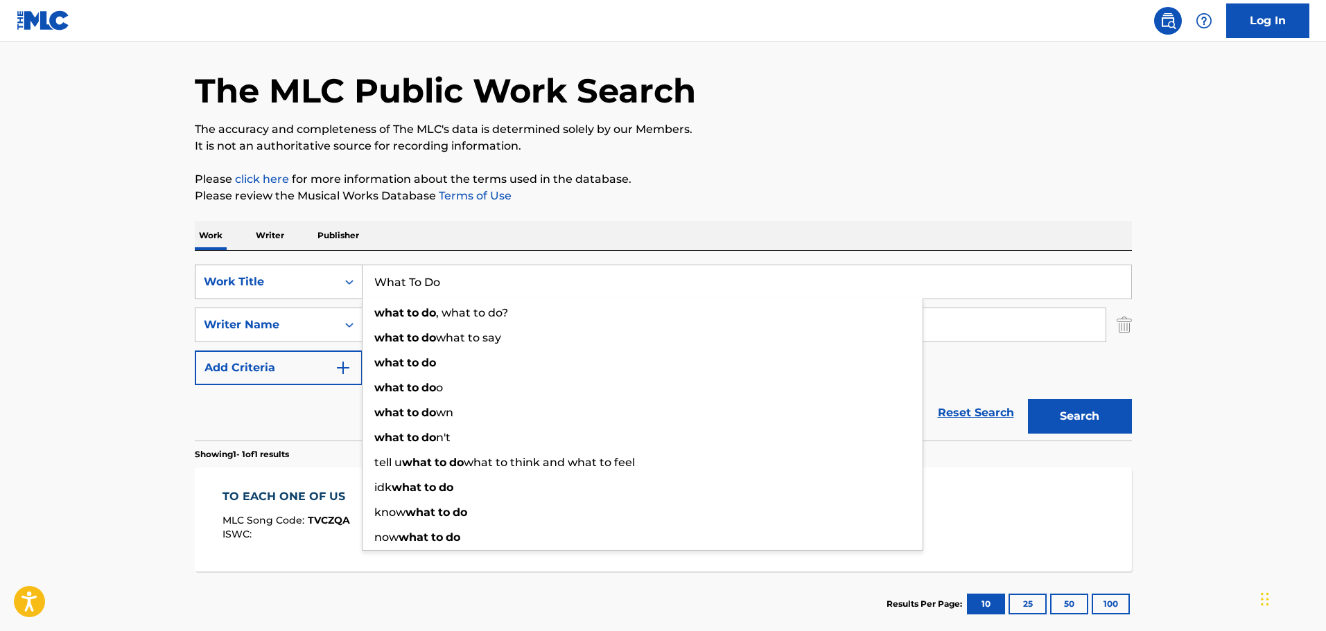
drag, startPoint x: 465, startPoint y: 288, endPoint x: 223, endPoint y: 269, distance: 242.6
click at [223, 269] on div "SearchWithCriteria6d8def4e-ea10-435d-9342-cee8b74a6043 Work Title What To Do wh…" at bounding box center [663, 282] width 937 height 35
paste input "The Water's On The Rise"
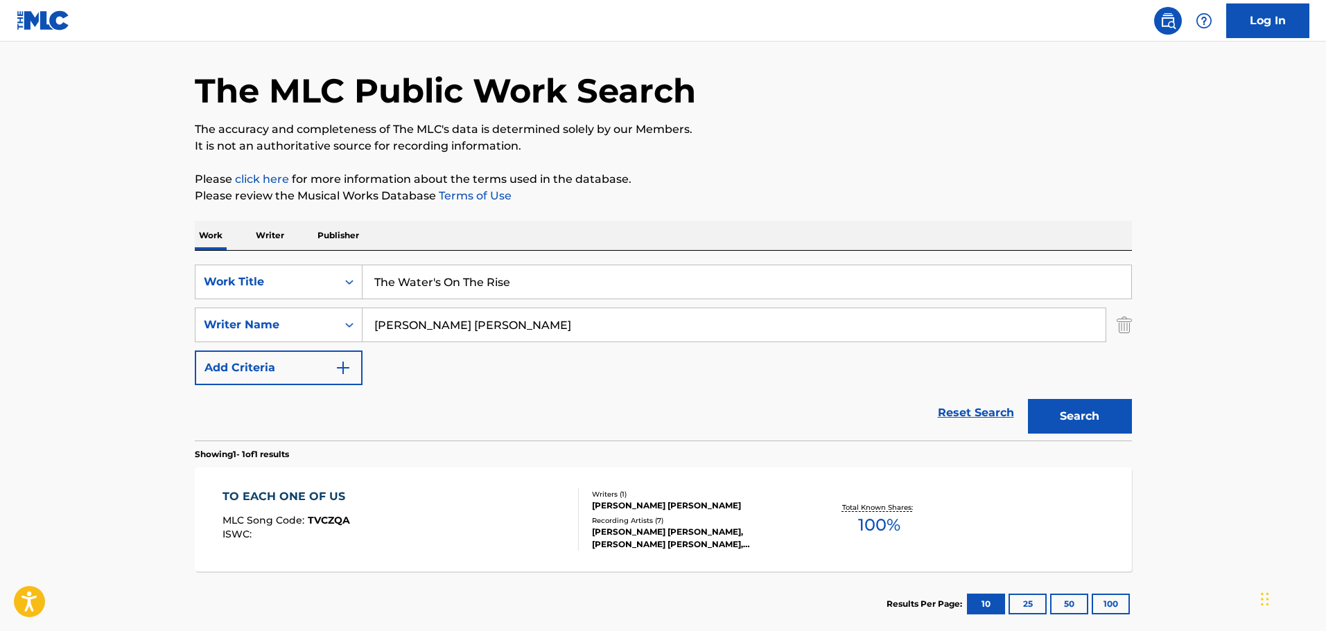
click at [833, 184] on p "Please click here for more information about the terms used in the database." at bounding box center [663, 179] width 937 height 17
click at [1084, 412] on button "Search" at bounding box center [1080, 416] width 104 height 35
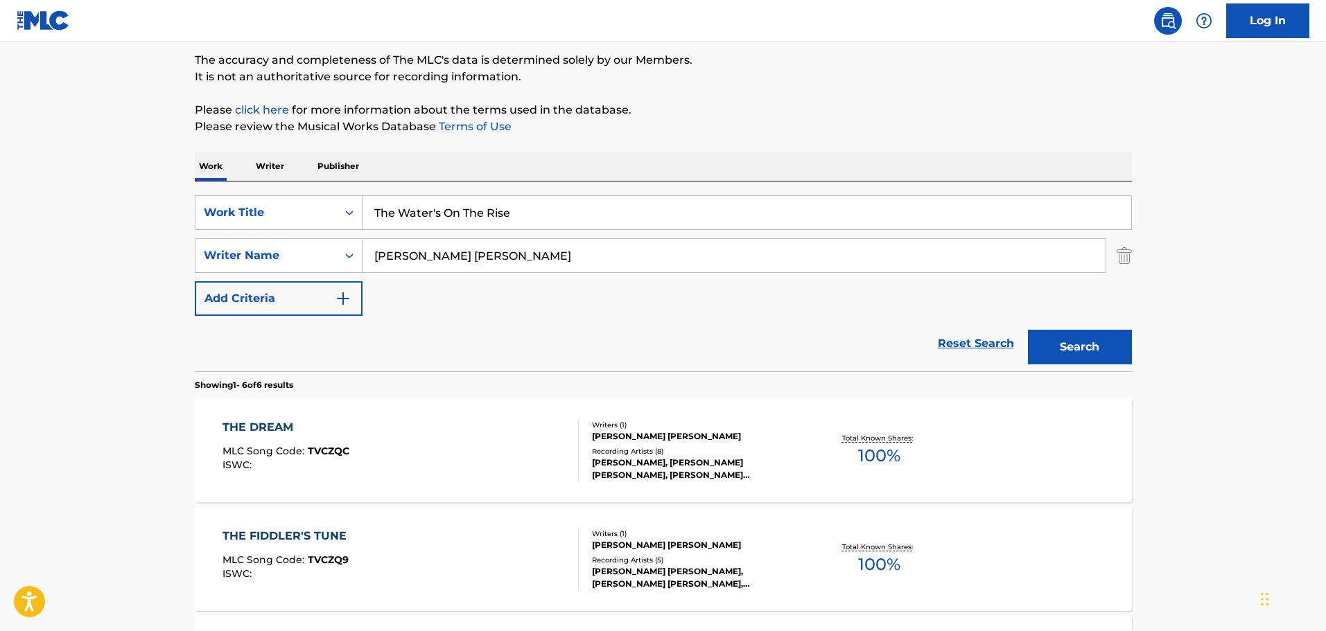
scroll to position [0, 0]
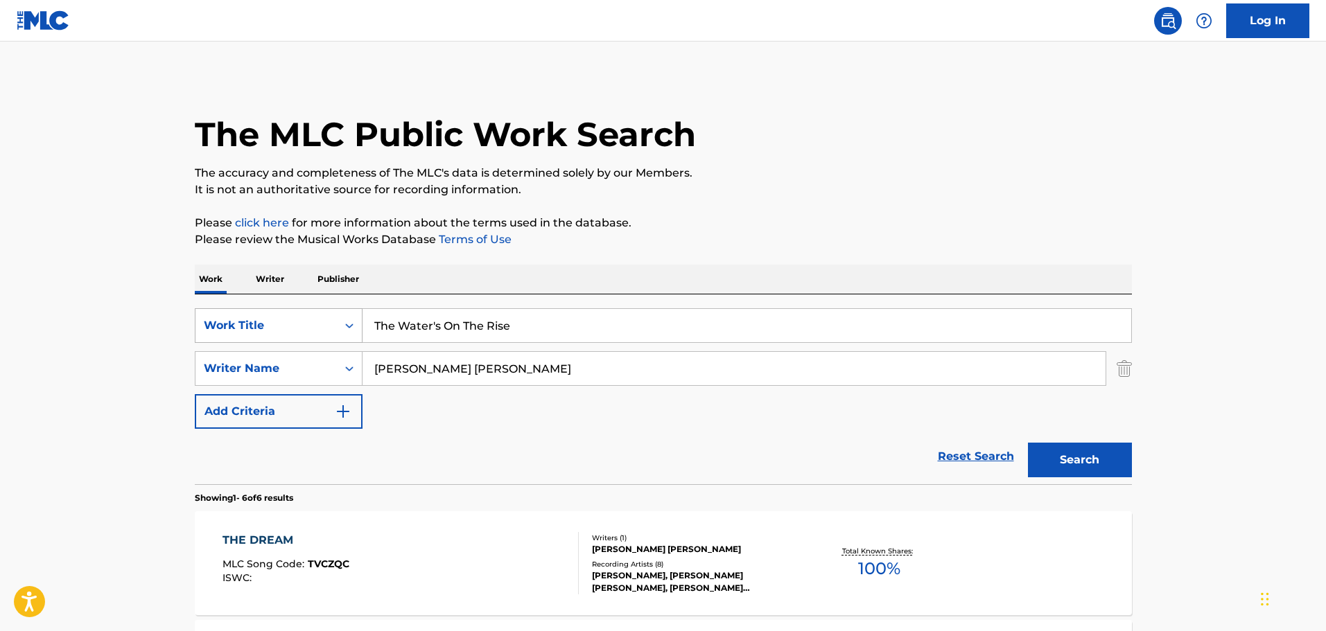
drag, startPoint x: 399, startPoint y: 325, endPoint x: 327, endPoint y: 320, distance: 72.2
click at [327, 320] on div "SearchWithCriteria6d8def4e-ea10-435d-9342-cee8b74a6043 Work Title The Water's O…" at bounding box center [663, 325] width 937 height 35
click at [1028, 443] on button "Search" at bounding box center [1080, 460] width 104 height 35
drag, startPoint x: 533, startPoint y: 331, endPoint x: 380, endPoint y: 329, distance: 152.4
click at [380, 329] on input "Water's On The Rise" at bounding box center [746, 325] width 768 height 33
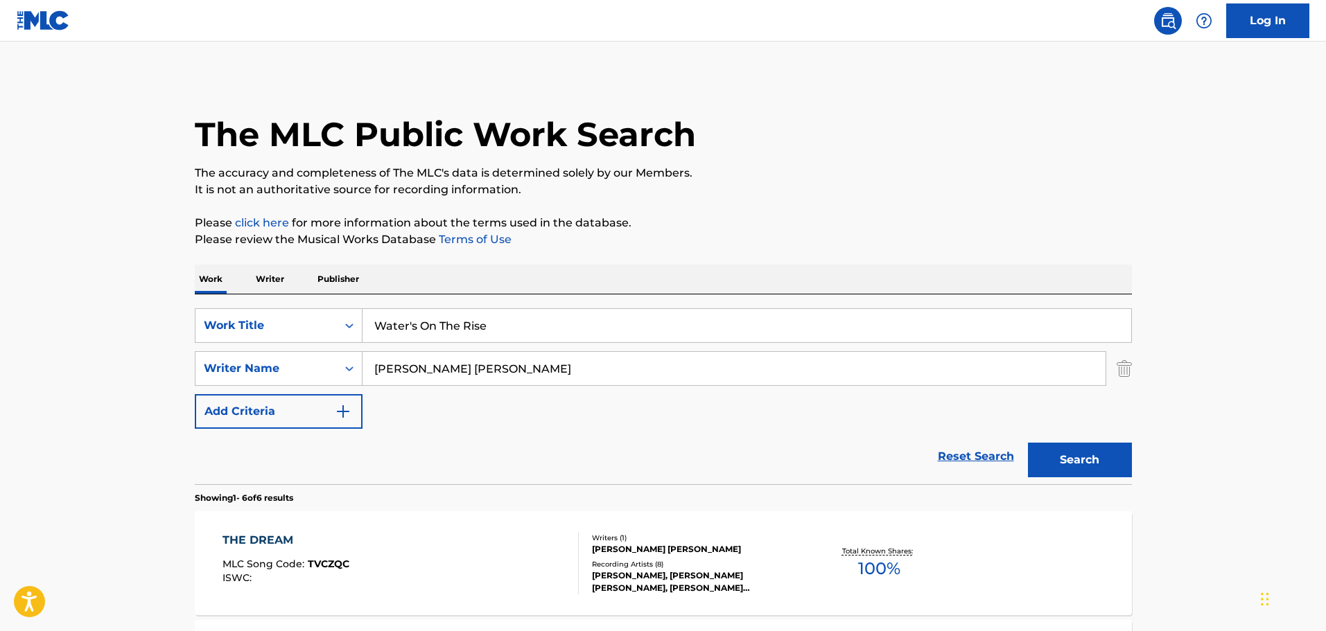
type input "W"
paste input "Living In The Country"
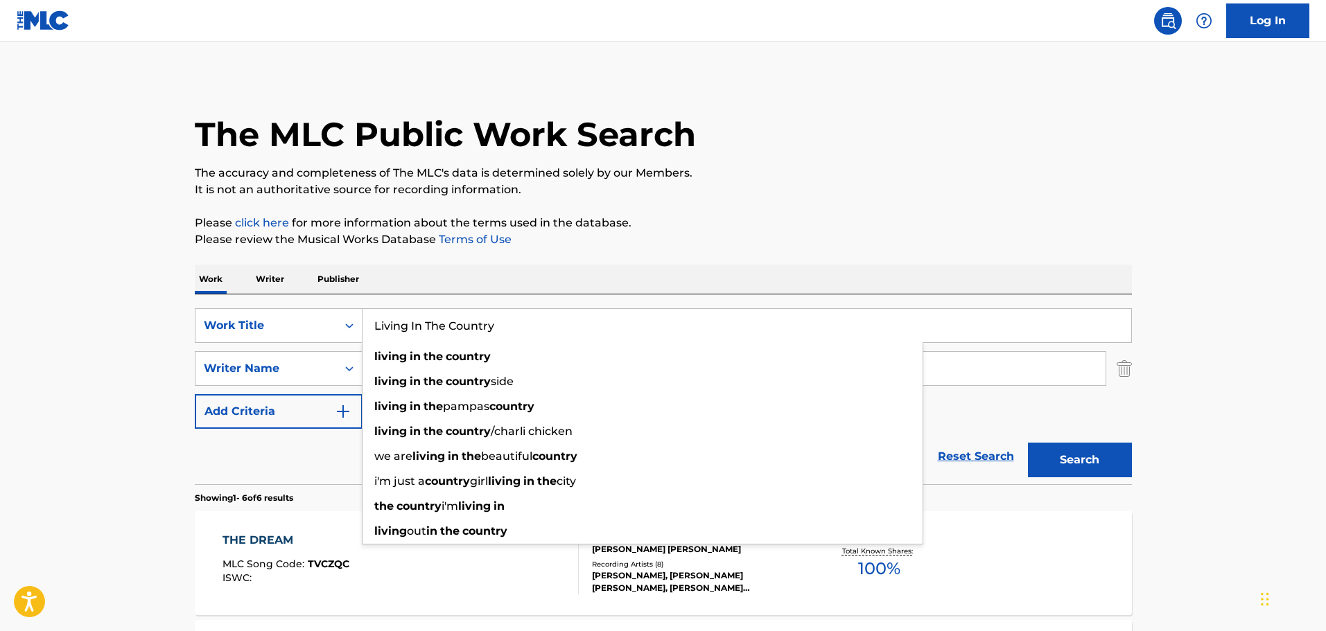
type input "Living In The Country"
click at [1028, 443] on button "Search" at bounding box center [1080, 460] width 104 height 35
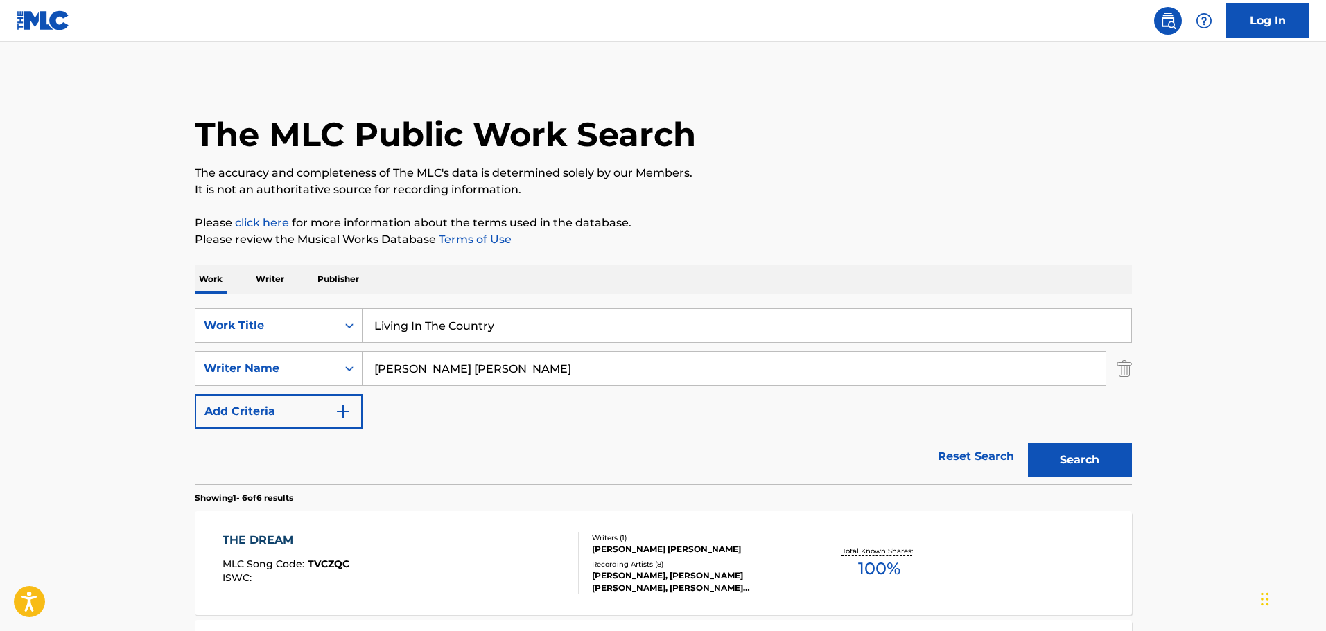
click at [1093, 446] on button "Search" at bounding box center [1080, 460] width 104 height 35
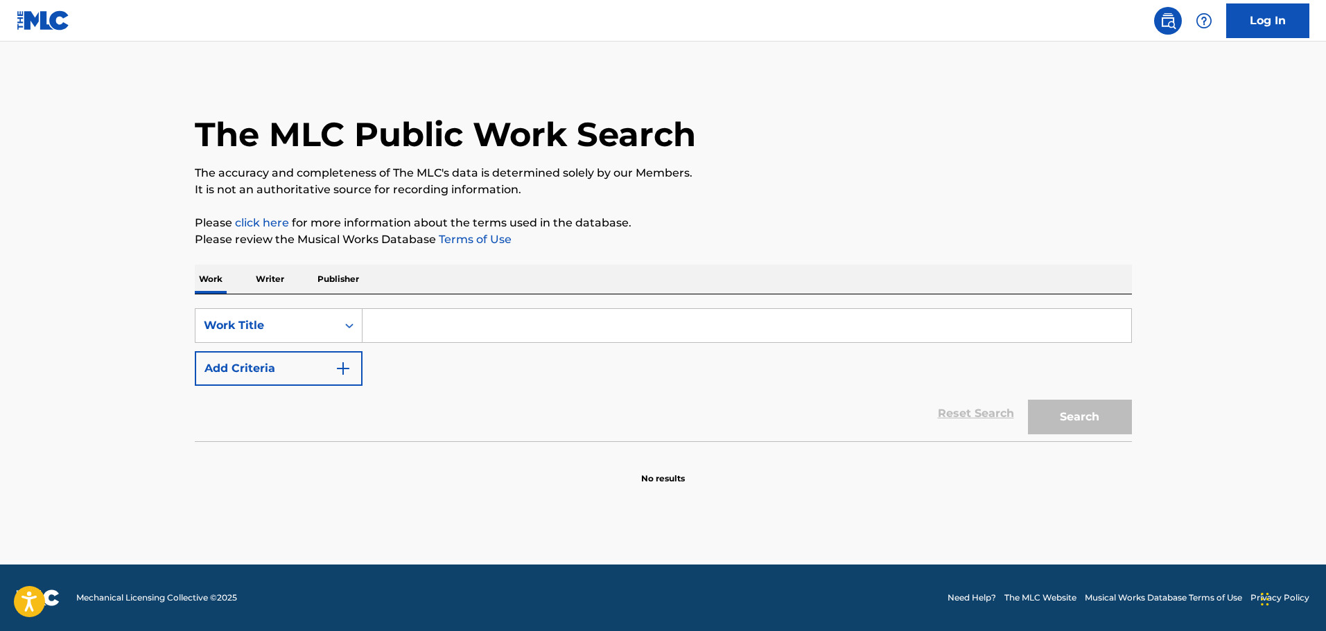
paste input "Living In The Country"
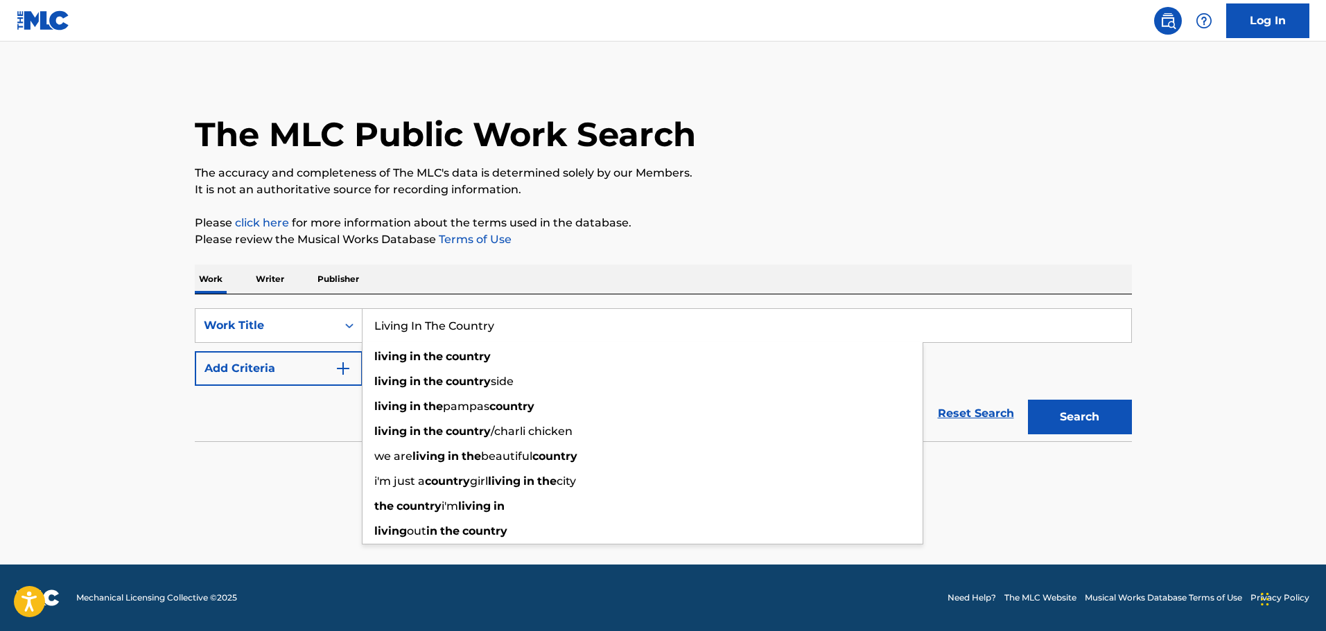
type input "Living In The Country"
click at [1107, 414] on button "Search" at bounding box center [1080, 417] width 104 height 35
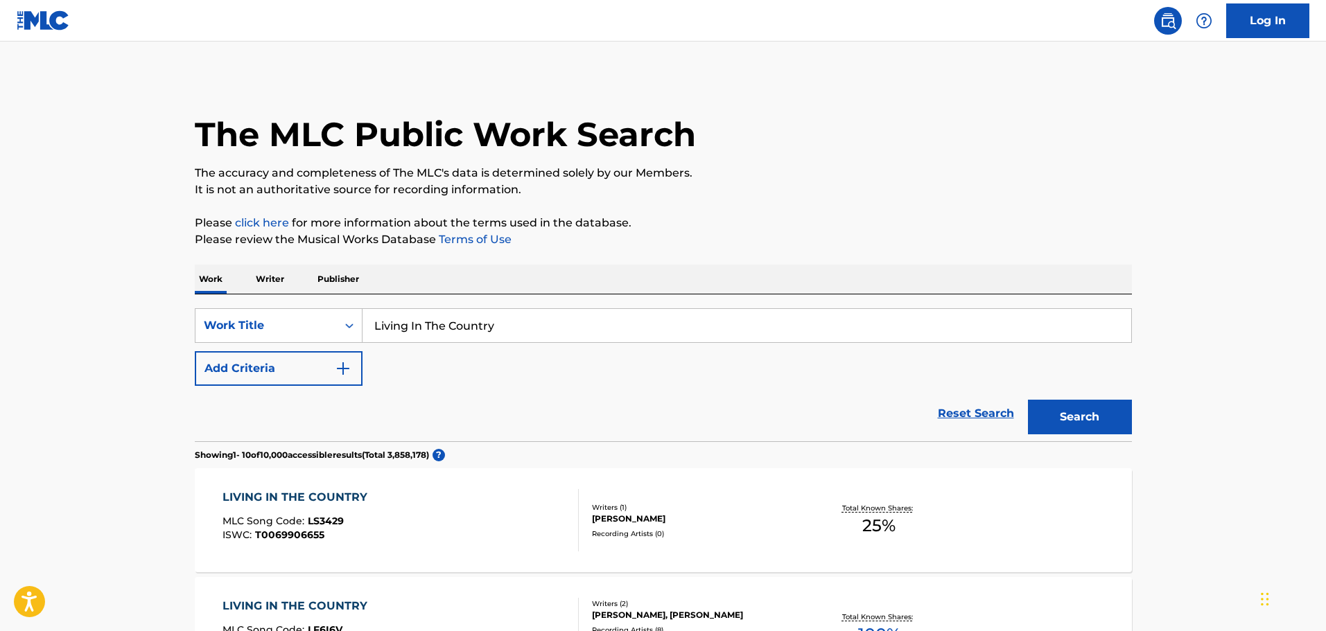
click at [341, 373] on img "Search Form" at bounding box center [343, 368] width 17 height 17
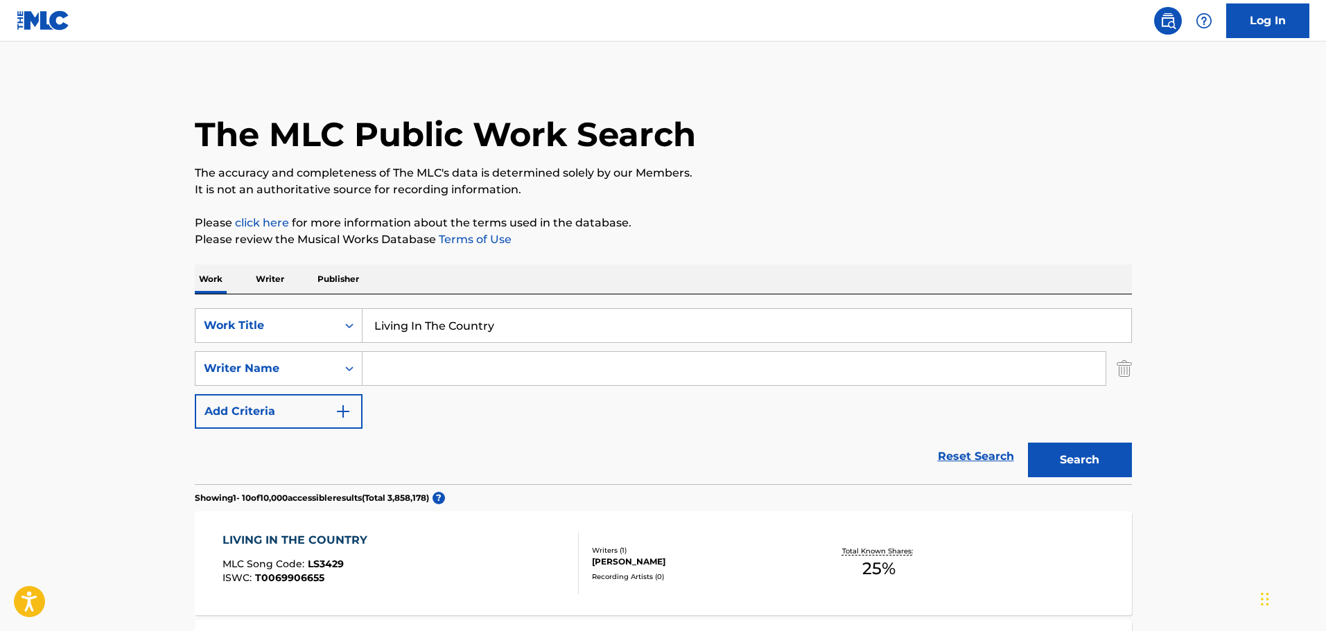
click at [414, 364] on input "Search Form" at bounding box center [733, 368] width 743 height 33
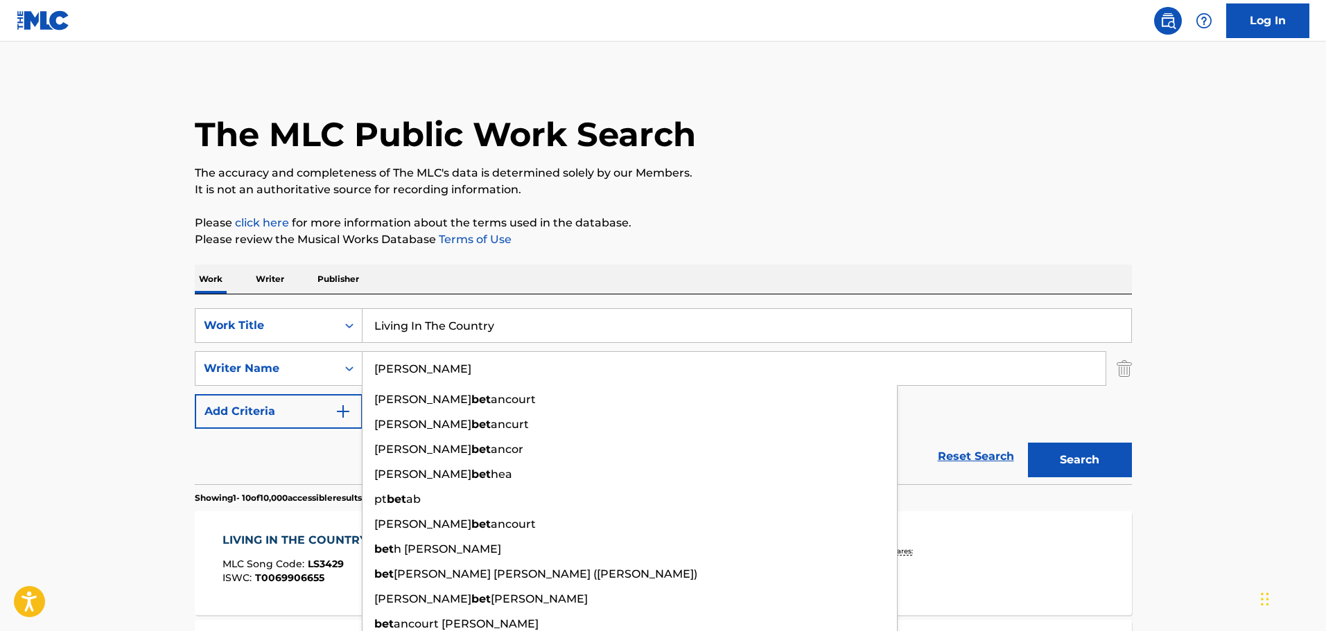
type input "[PERSON_NAME]"
click at [1028, 443] on button "Search" at bounding box center [1080, 460] width 104 height 35
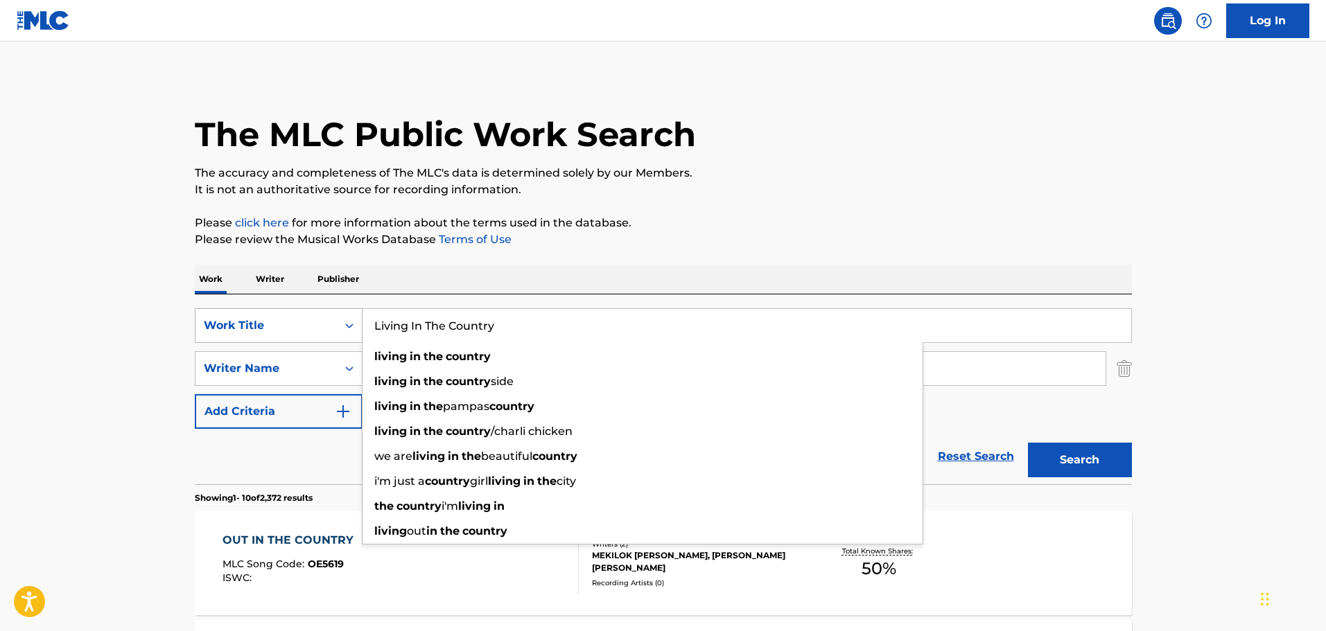
drag, startPoint x: 501, startPoint y: 323, endPoint x: 288, endPoint y: 315, distance: 212.9
click at [288, 315] on div "SearchWithCriteria0da36b43-dfd5-4d31-a98b-e662a038778a Work Title Living In The…" at bounding box center [663, 325] width 937 height 35
paste input "It Ain't That Bad"
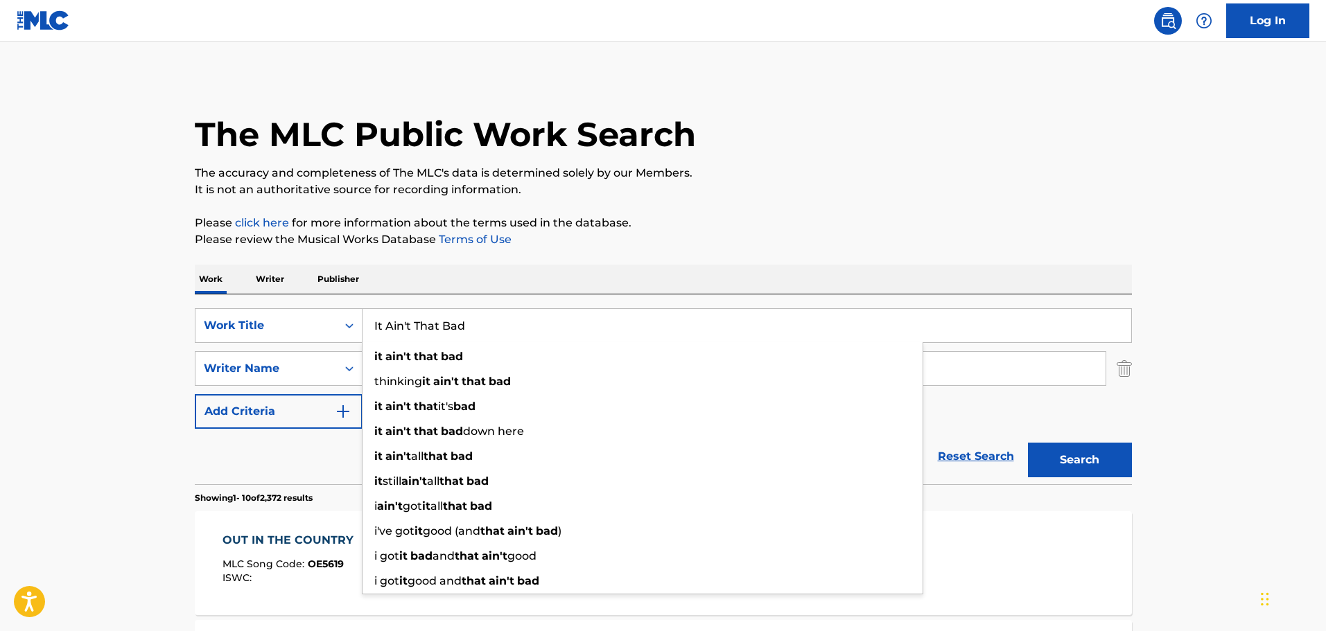
drag, startPoint x: 822, startPoint y: 250, endPoint x: 847, endPoint y: 259, distance: 27.2
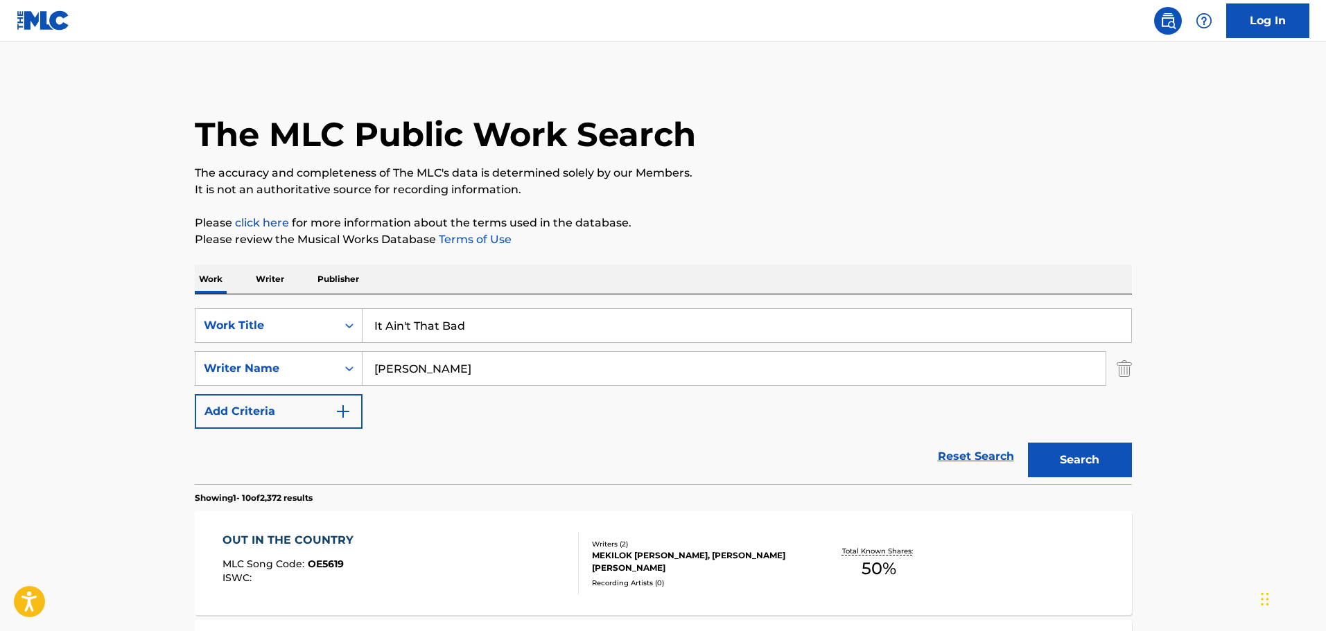
click at [1075, 457] on button "Search" at bounding box center [1080, 460] width 104 height 35
drag, startPoint x: 371, startPoint y: 328, endPoint x: 293, endPoint y: 328, distance: 77.6
click at [293, 328] on div "SearchWithCriteria0da36b43-dfd5-4d31-a98b-e662a038778a Work Title It Ain't That…" at bounding box center [663, 325] width 937 height 35
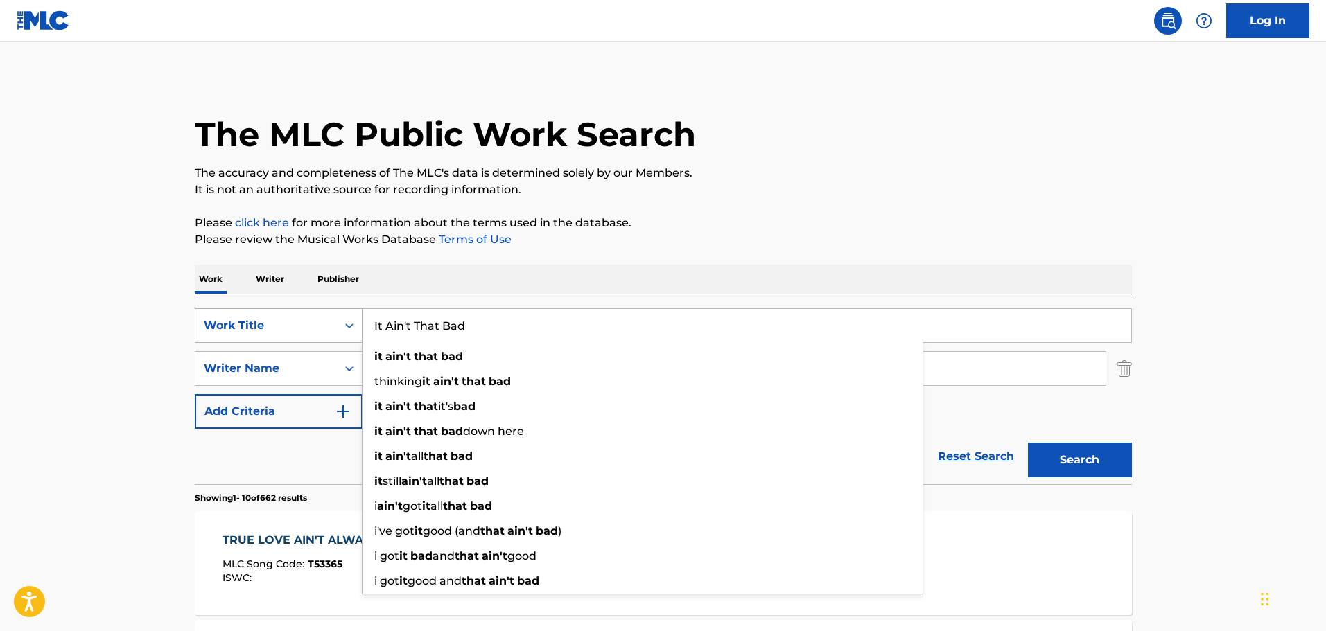
paste input "Outsider Blues"
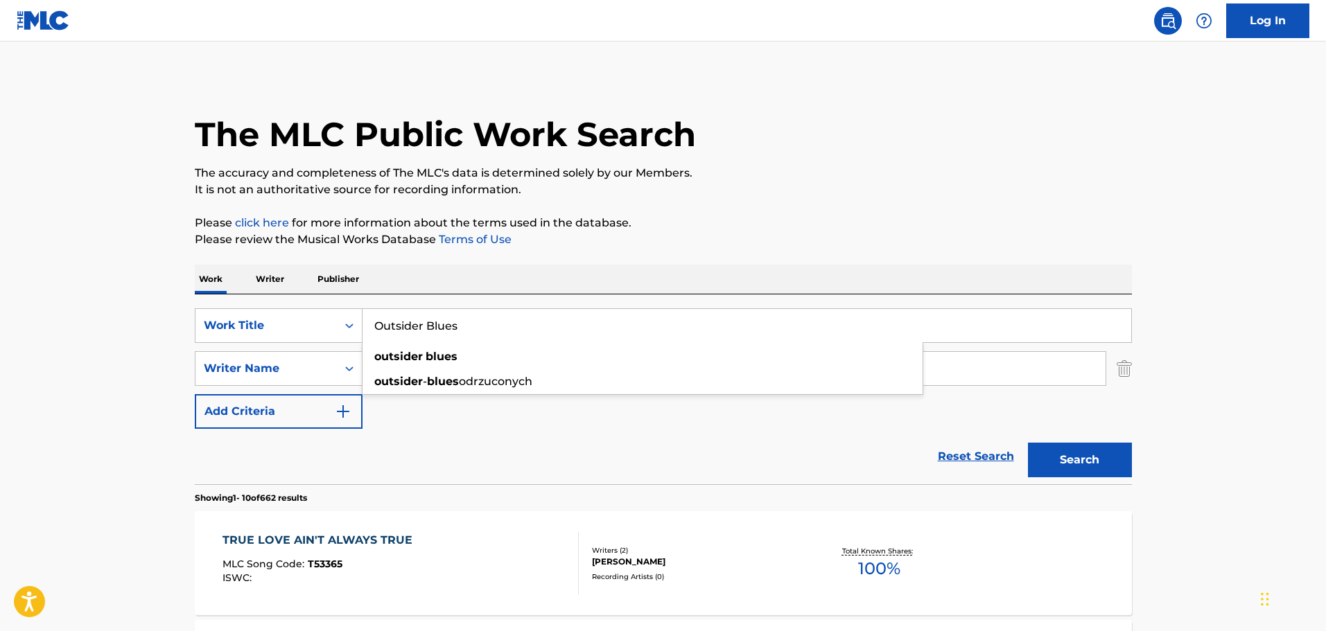
type input "Outsider Blues"
click at [621, 240] on p "Please review the Musical Works Database Terms of Use" at bounding box center [663, 239] width 937 height 17
click at [374, 373] on input "[PERSON_NAME]" at bounding box center [733, 368] width 743 height 33
type input "[PERSON_NAME] [PERSON_NAME]"
click at [1028, 443] on button "Search" at bounding box center [1080, 460] width 104 height 35
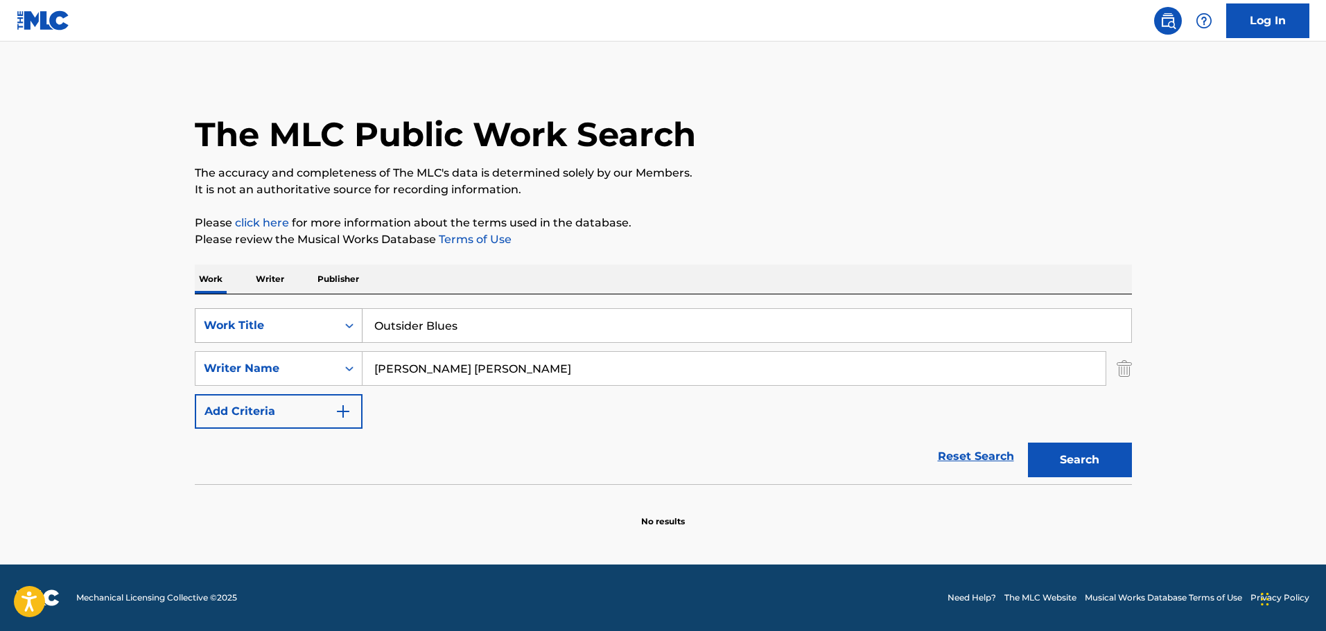
drag, startPoint x: 482, startPoint y: 328, endPoint x: 251, endPoint y: 319, distance: 230.9
click at [251, 319] on div "SearchWithCriteria0da36b43-dfd5-4d31-a98b-e662a038778a Work Title Outsider Blues" at bounding box center [663, 325] width 937 height 35
paste input "New Moon Rising"
type input "New Moon Rising"
click at [0, 226] on main "The MLC Public Work Search The accuracy and completeness of The MLC's data is d…" at bounding box center [663, 303] width 1326 height 523
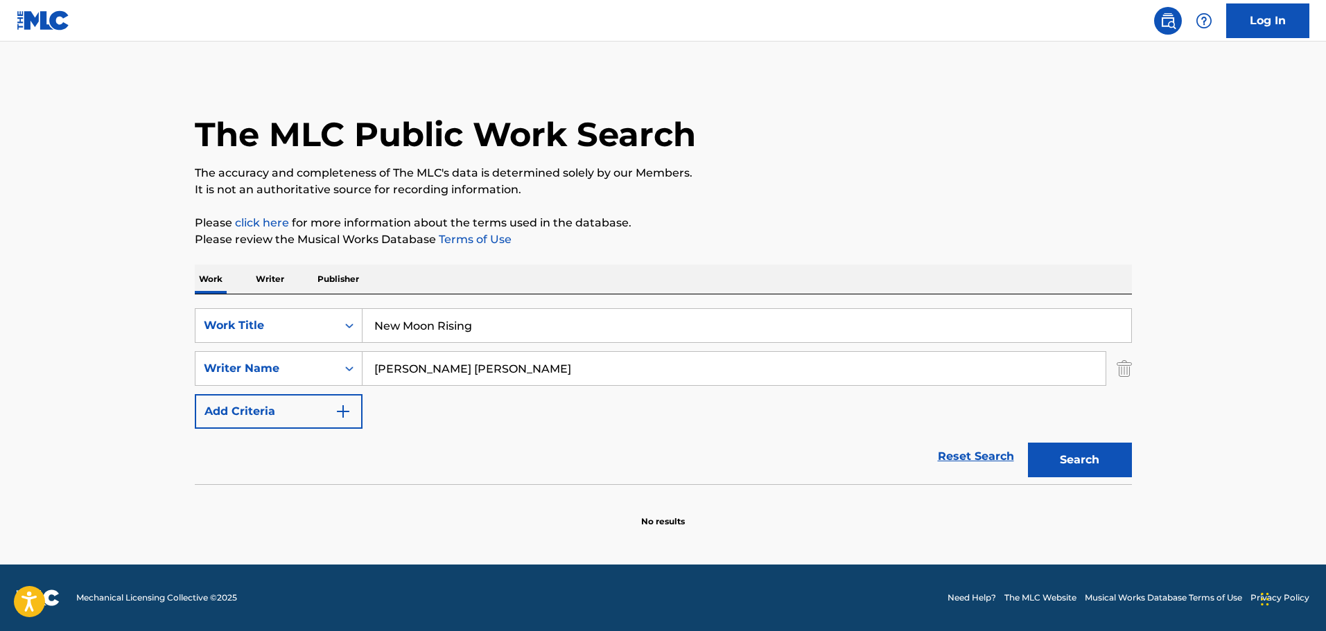
click at [1063, 457] on button "Search" at bounding box center [1080, 460] width 104 height 35
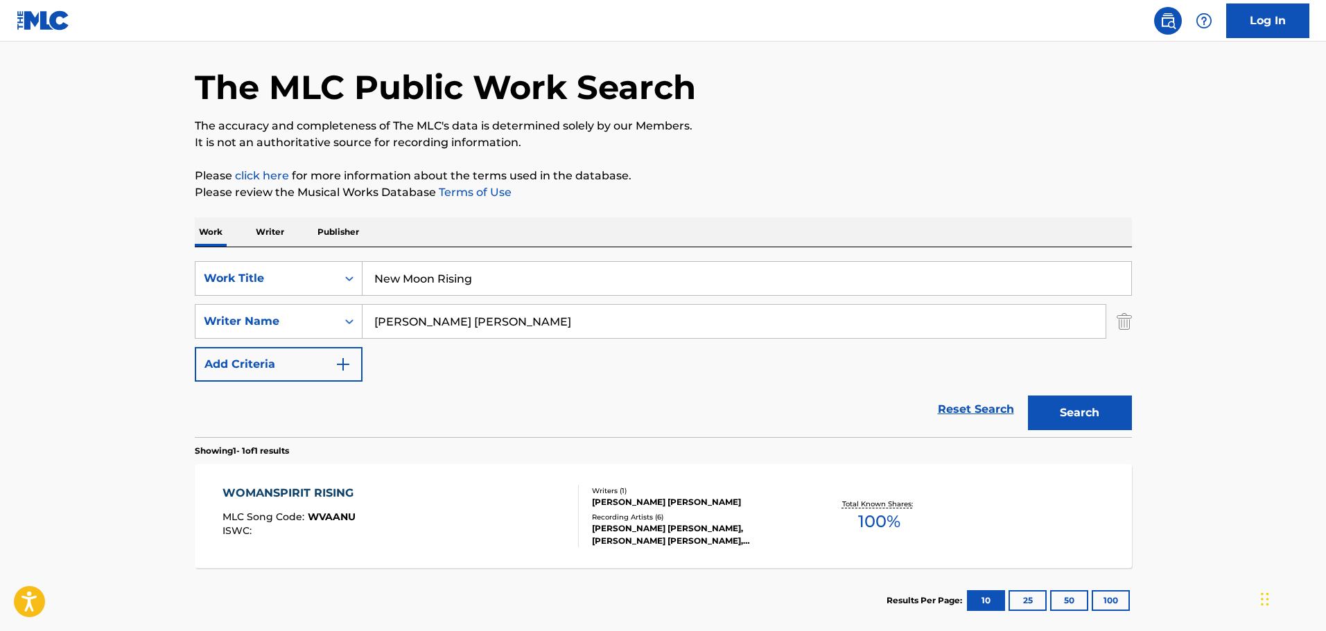
scroll to position [123, 0]
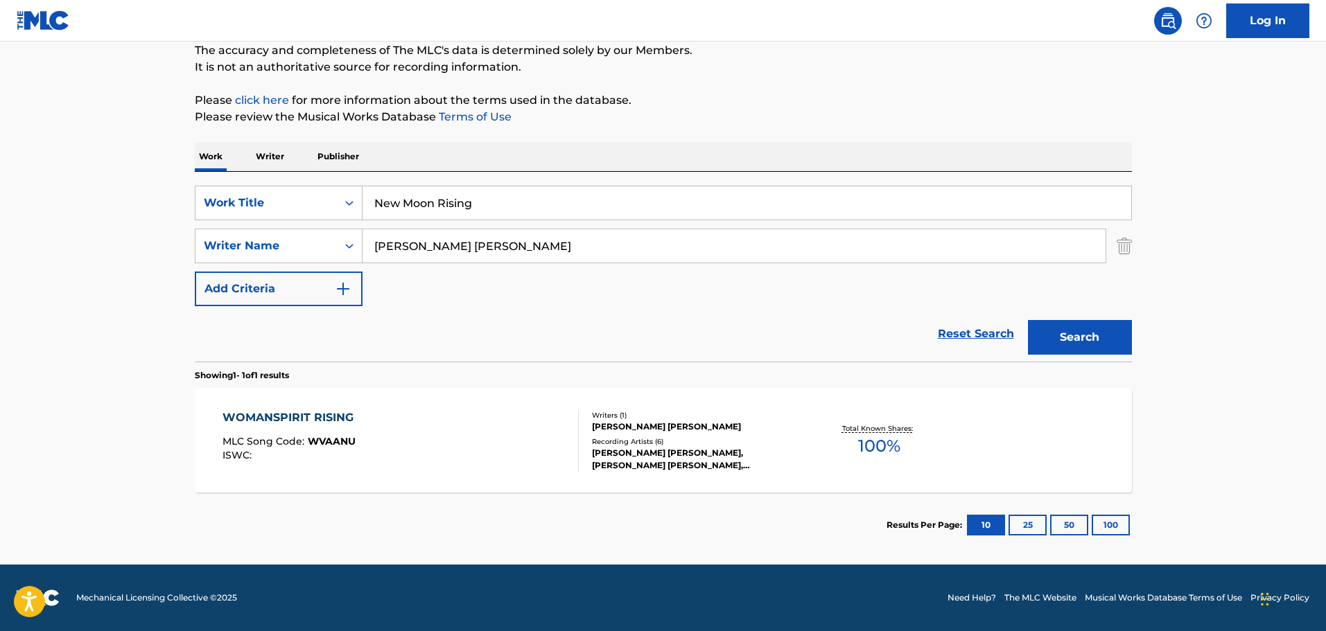
click at [633, 430] on div "[PERSON_NAME] [PERSON_NAME]" at bounding box center [696, 427] width 209 height 12
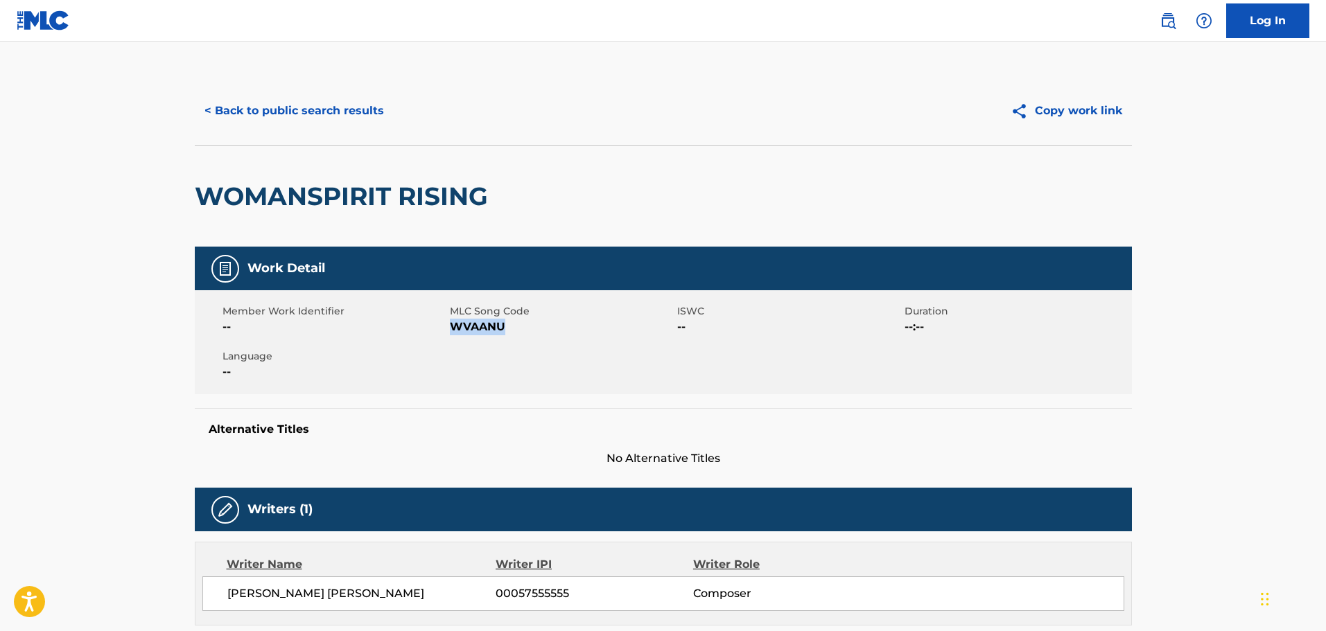
drag, startPoint x: 508, startPoint y: 328, endPoint x: 452, endPoint y: 327, distance: 56.1
click at [452, 327] on span "WVAANU" at bounding box center [562, 327] width 224 height 17
copy span "WVAANU"
click at [301, 112] on button "< Back to public search results" at bounding box center [294, 111] width 199 height 35
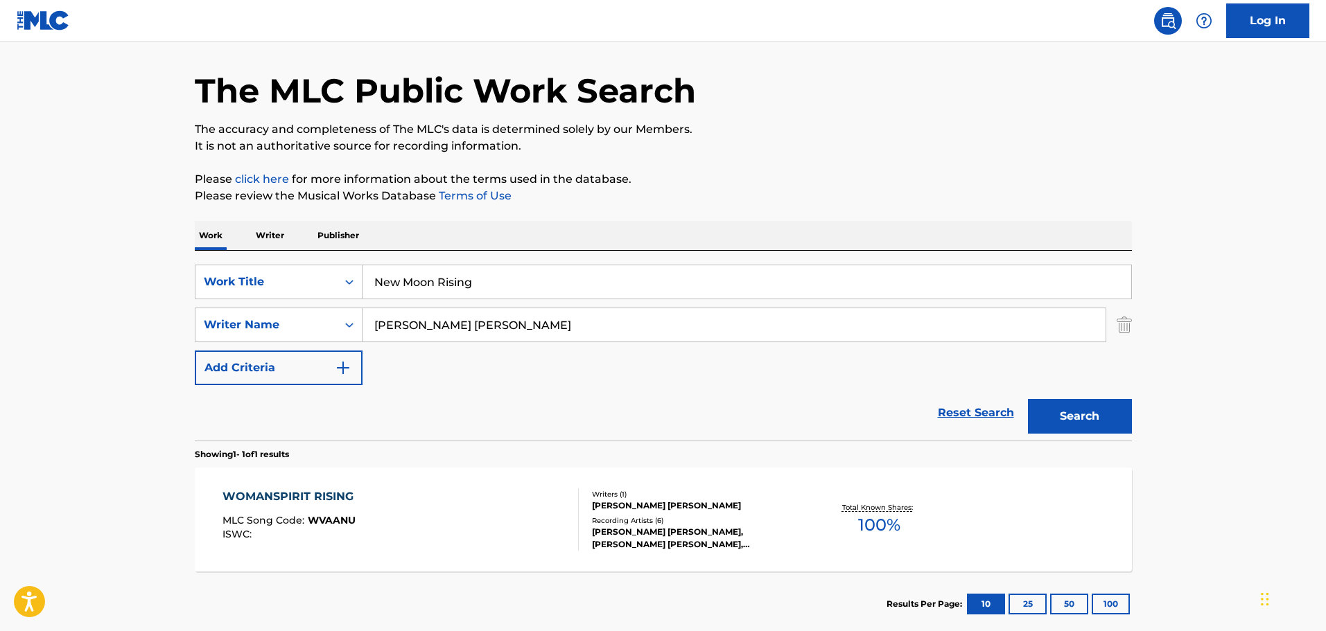
drag, startPoint x: 213, startPoint y: 258, endPoint x: 110, endPoint y: 258, distance: 103.2
click at [116, 258] on main "The MLC Public Work Search The accuracy and completeness of The MLC's data is d…" at bounding box center [663, 321] width 1326 height 646
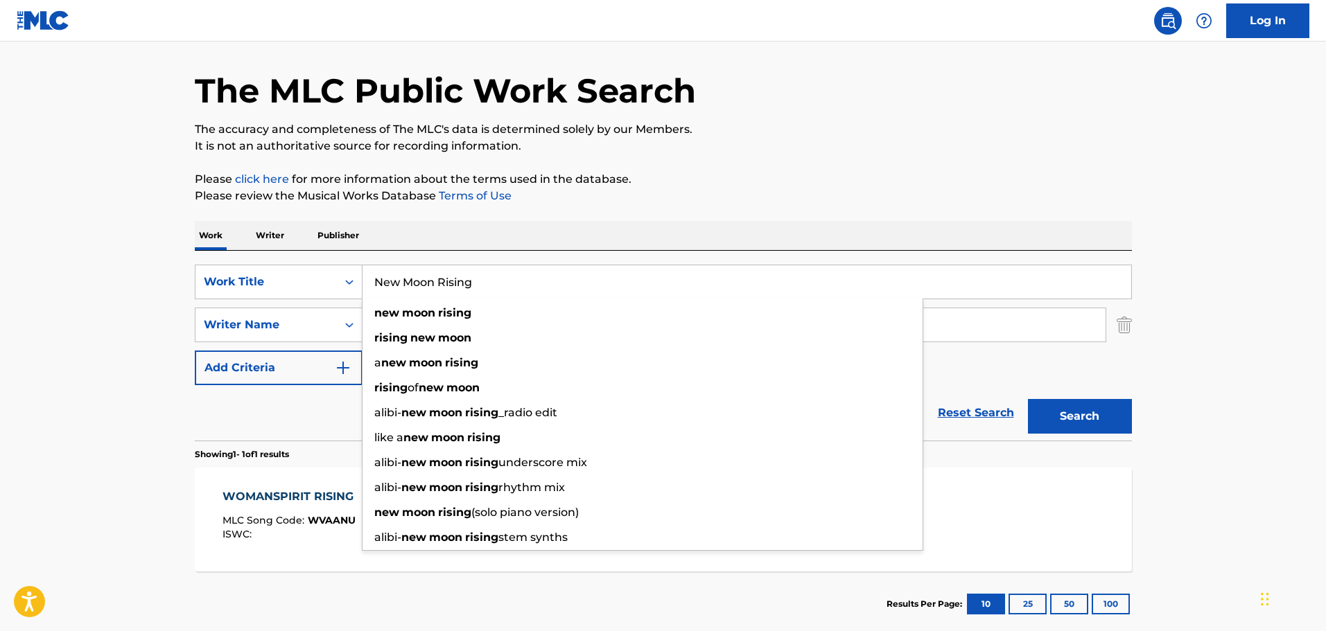
paste input "The Jester"
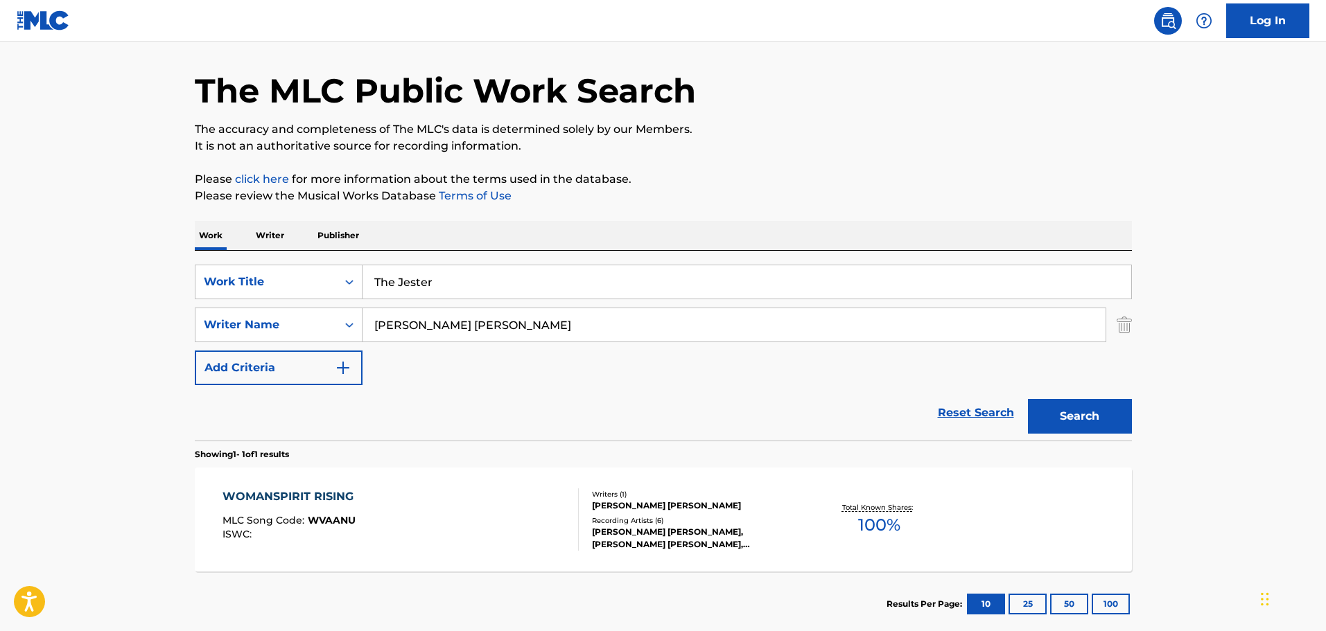
drag, startPoint x: 0, startPoint y: 247, endPoint x: 349, endPoint y: 261, distance: 348.8
click at [3, 249] on main "The MLC Public Work Search The accuracy and completeness of The MLC's data is d…" at bounding box center [663, 321] width 1326 height 646
click at [1066, 408] on button "Search" at bounding box center [1080, 416] width 104 height 35
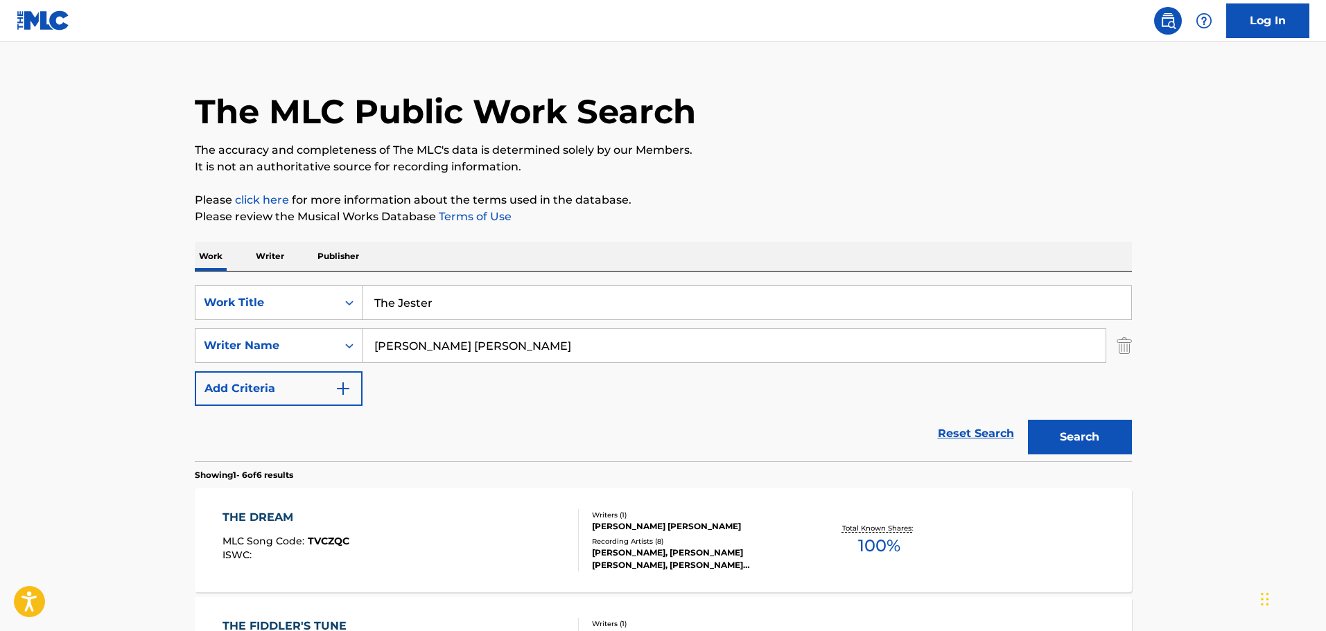
scroll to position [0, 0]
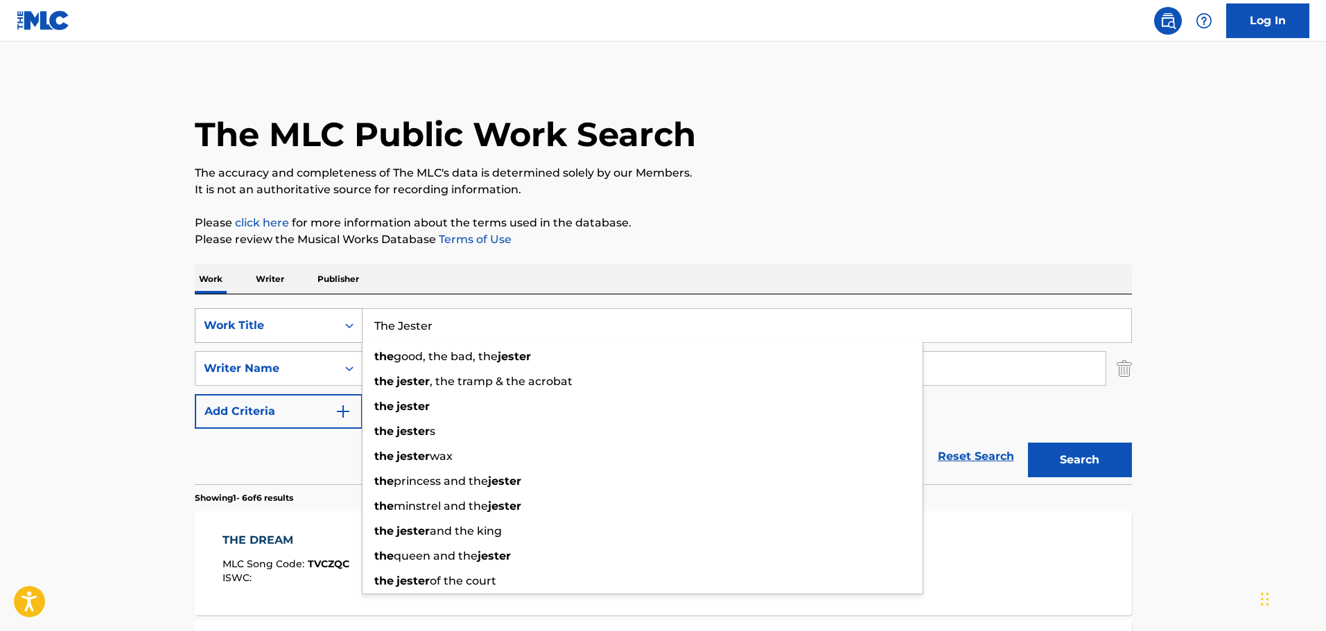
drag, startPoint x: 396, startPoint y: 326, endPoint x: 261, endPoint y: 313, distance: 135.8
click at [262, 313] on div "SearchWithCriteria0da36b43-dfd5-4d31-a98b-e662a038778a Work Title The Jester th…" at bounding box center [663, 325] width 937 height 35
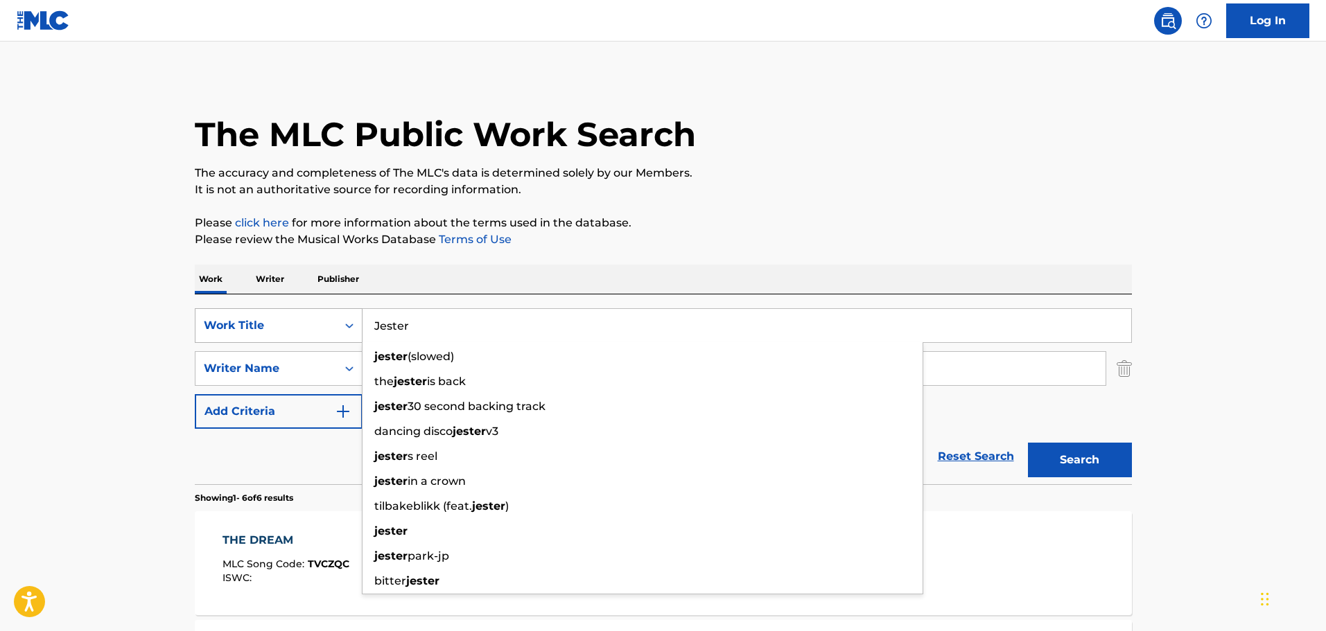
click at [1028, 443] on button "Search" at bounding box center [1080, 460] width 104 height 35
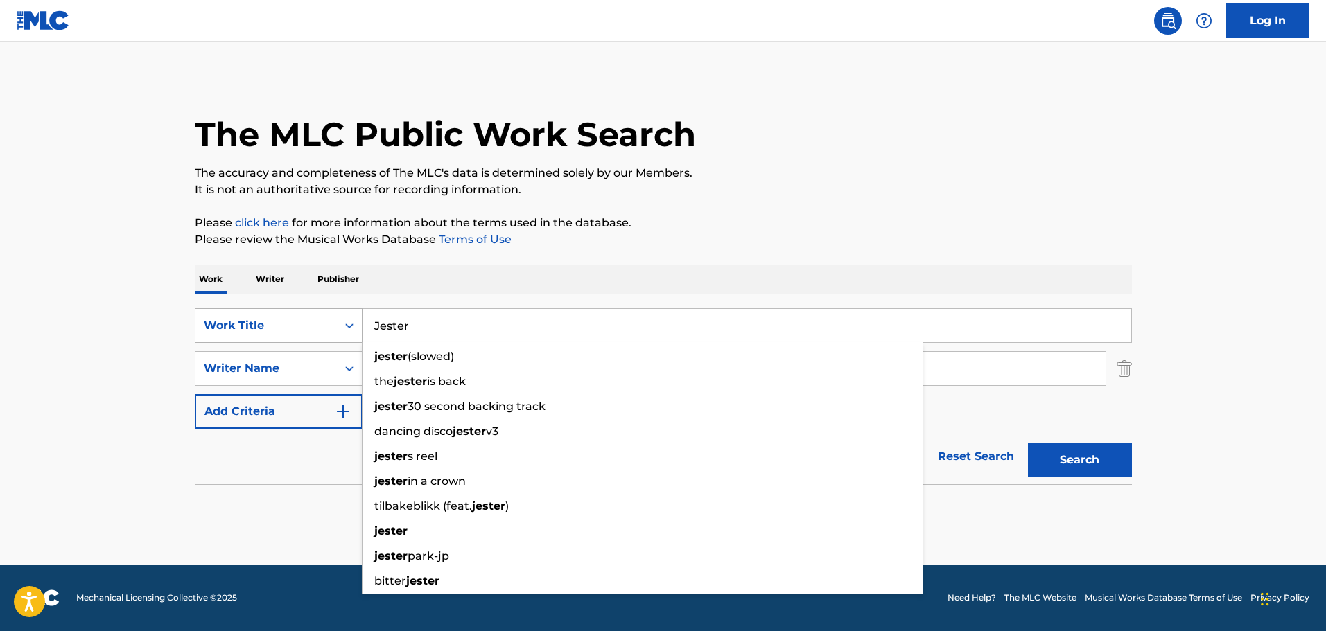
drag, startPoint x: 451, startPoint y: 326, endPoint x: 324, endPoint y: 324, distance: 127.5
click at [324, 324] on div "SearchWithCriteria0da36b43-dfd5-4d31-a98b-e662a038778a Work Title Jester jester…" at bounding box center [663, 325] width 937 height 35
paste input "Desert"
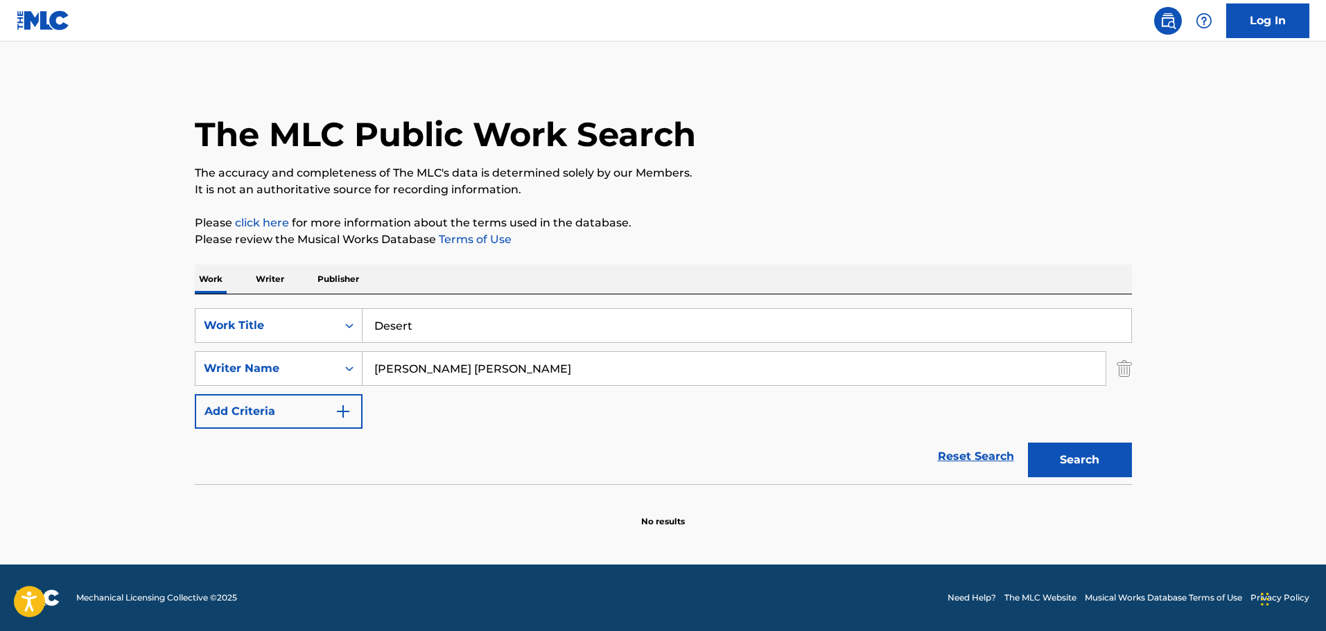
drag, startPoint x: 870, startPoint y: 206, endPoint x: 951, endPoint y: 272, distance: 104.9
click at [871, 206] on div "The MLC Public Work Search The accuracy and completeness of The MLC's data is d…" at bounding box center [663, 302] width 970 height 452
click at [1053, 443] on button "Search" at bounding box center [1080, 460] width 104 height 35
drag, startPoint x: 430, startPoint y: 320, endPoint x: 209, endPoint y: 328, distance: 221.2
click at [209, 328] on div "SearchWithCriteria0da36b43-dfd5-4d31-a98b-e662a038778a Work Title Desert" at bounding box center [663, 325] width 937 height 35
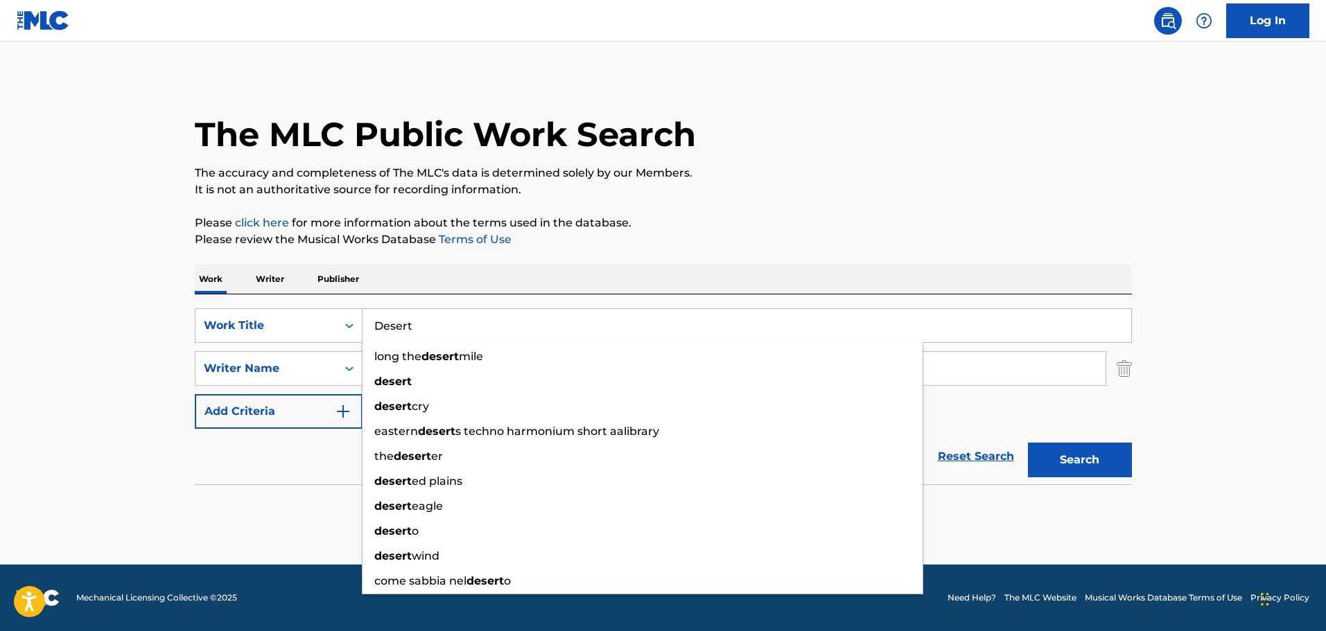
paste input "Come With Me"
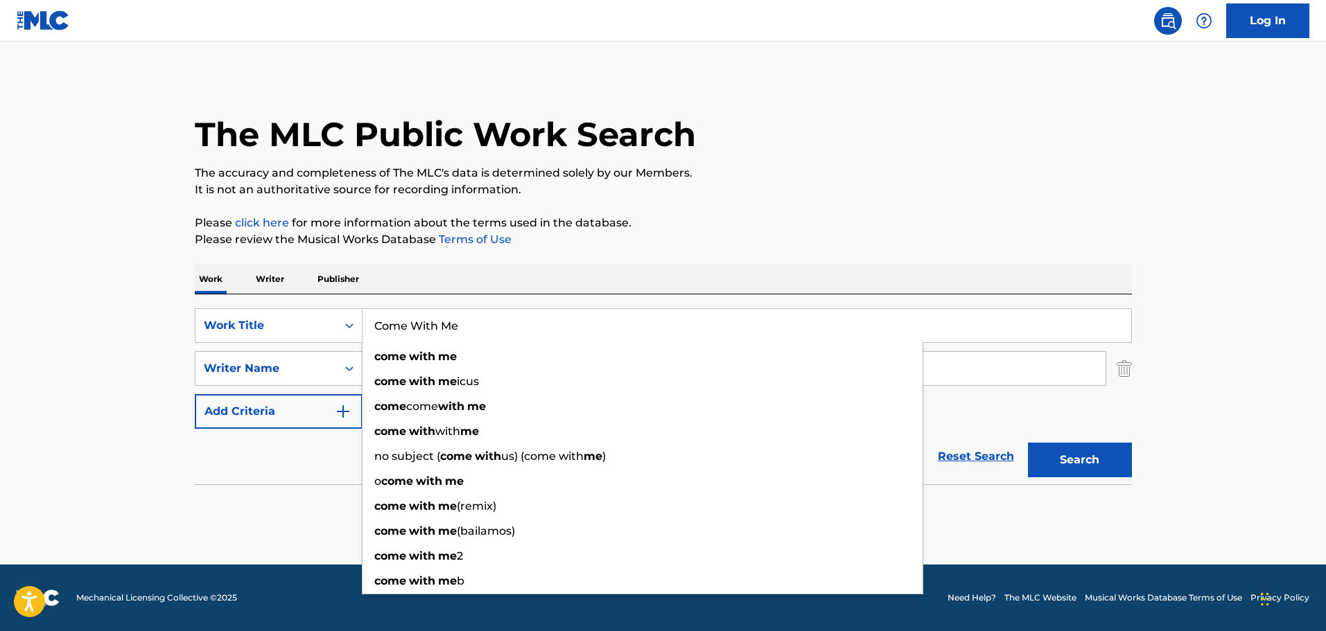
click at [910, 238] on p "Please review the Musical Works Database Terms of Use" at bounding box center [663, 239] width 937 height 17
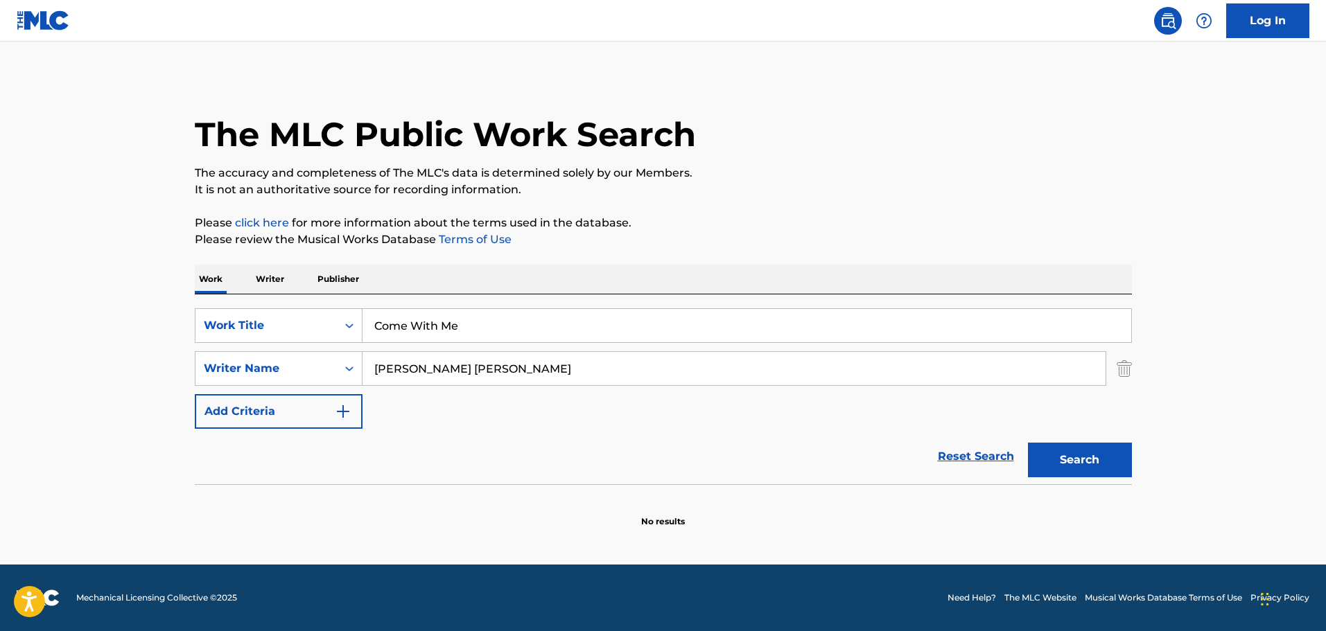
click at [1118, 461] on button "Search" at bounding box center [1080, 460] width 104 height 35
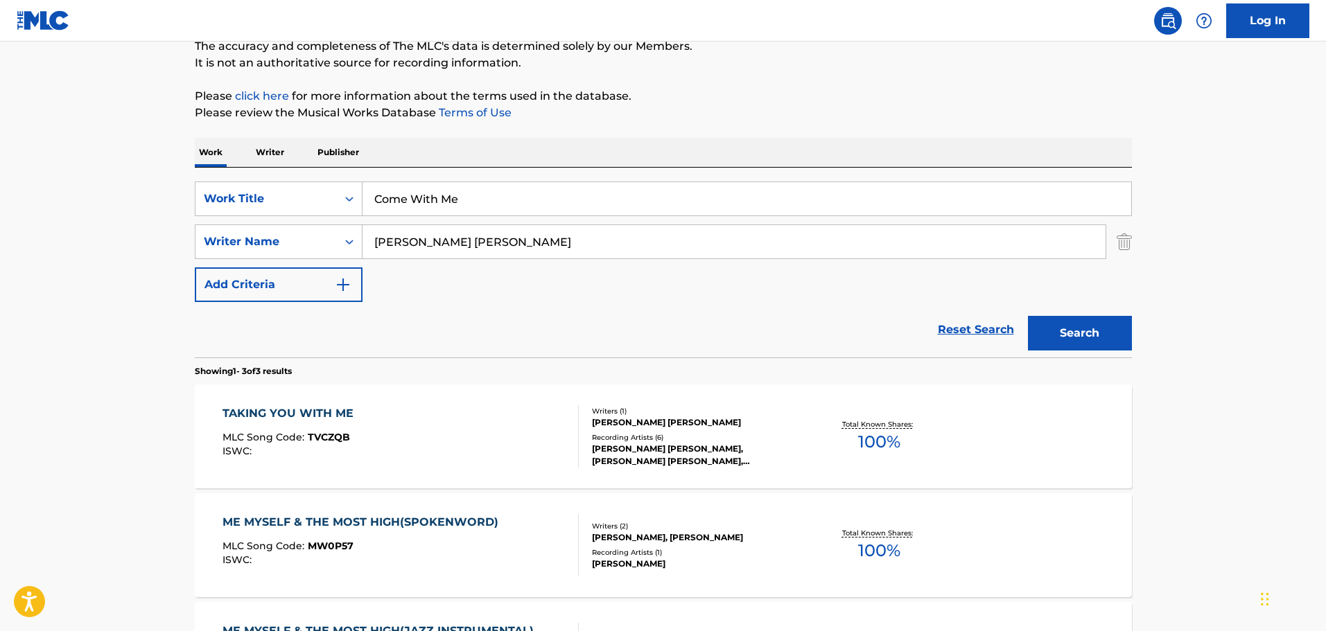
scroll to position [139, 0]
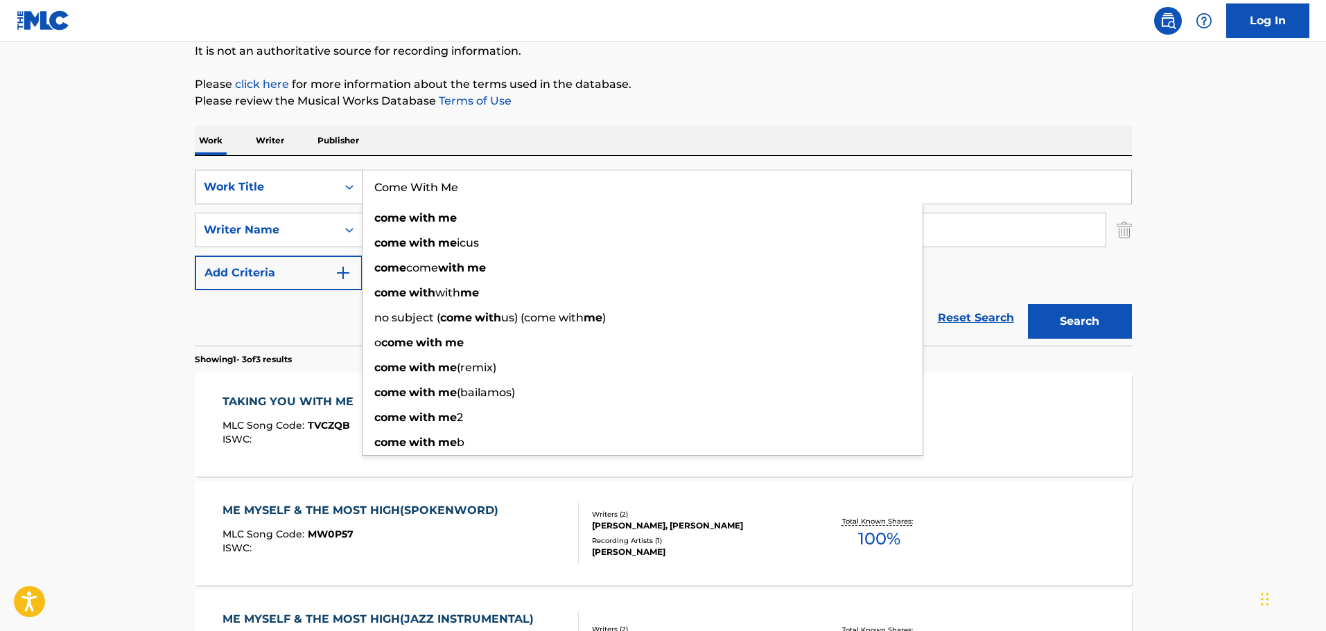
drag, startPoint x: 481, startPoint y: 191, endPoint x: 252, endPoint y: 188, distance: 228.7
click at [252, 188] on div "SearchWithCriteria0da36b43-dfd5-4d31-a98b-e662a038778a Work Title Come With Me …" at bounding box center [663, 187] width 937 height 35
paste input "It Ain't That Bad"
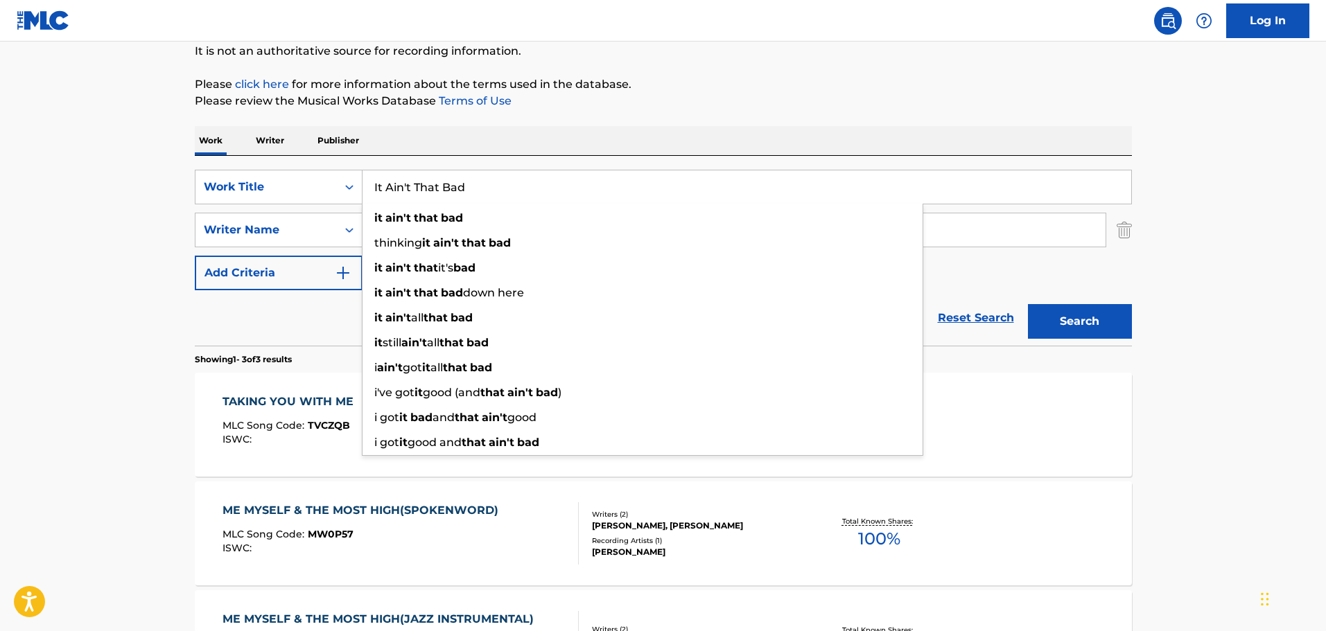
click at [861, 98] on p "Please review the Musical Works Database Terms of Use" at bounding box center [663, 101] width 937 height 17
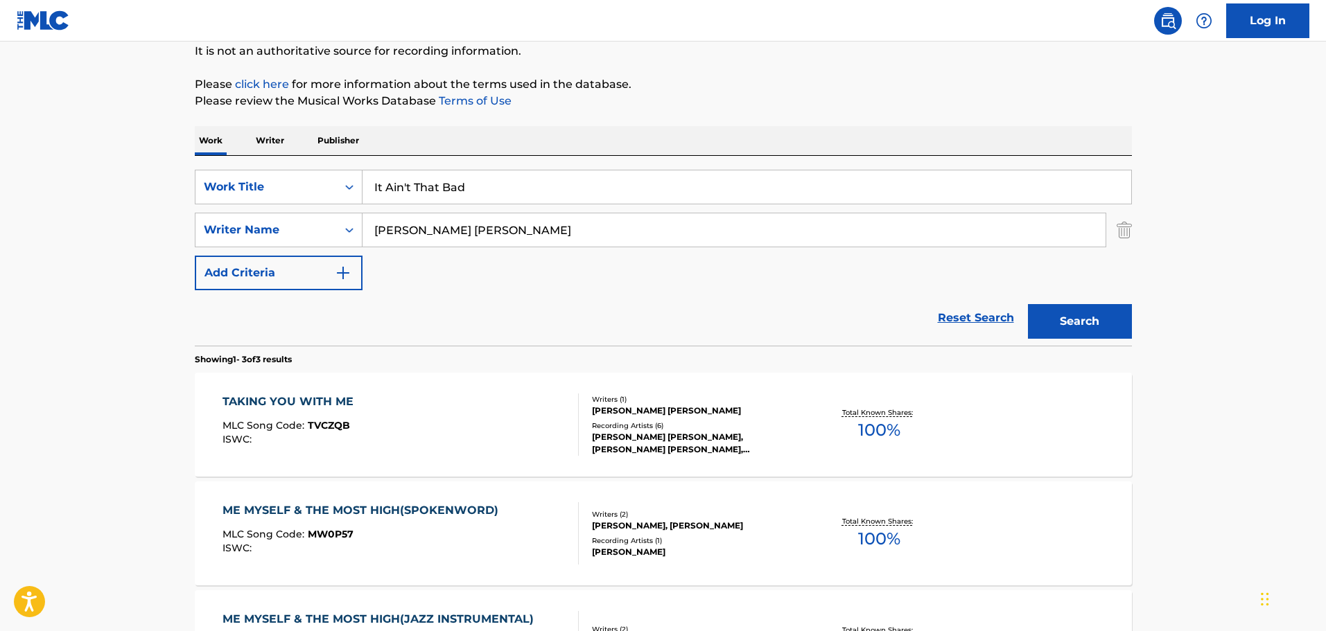
click at [1084, 314] on button "Search" at bounding box center [1080, 321] width 104 height 35
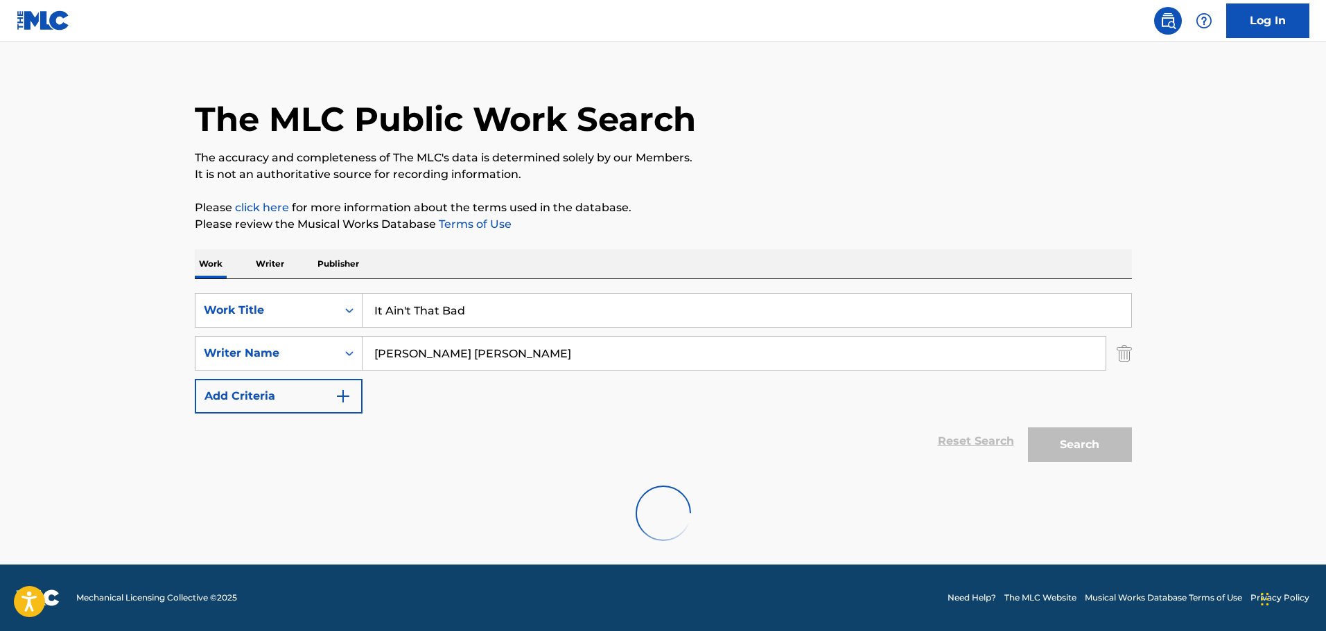
scroll to position [123, 0]
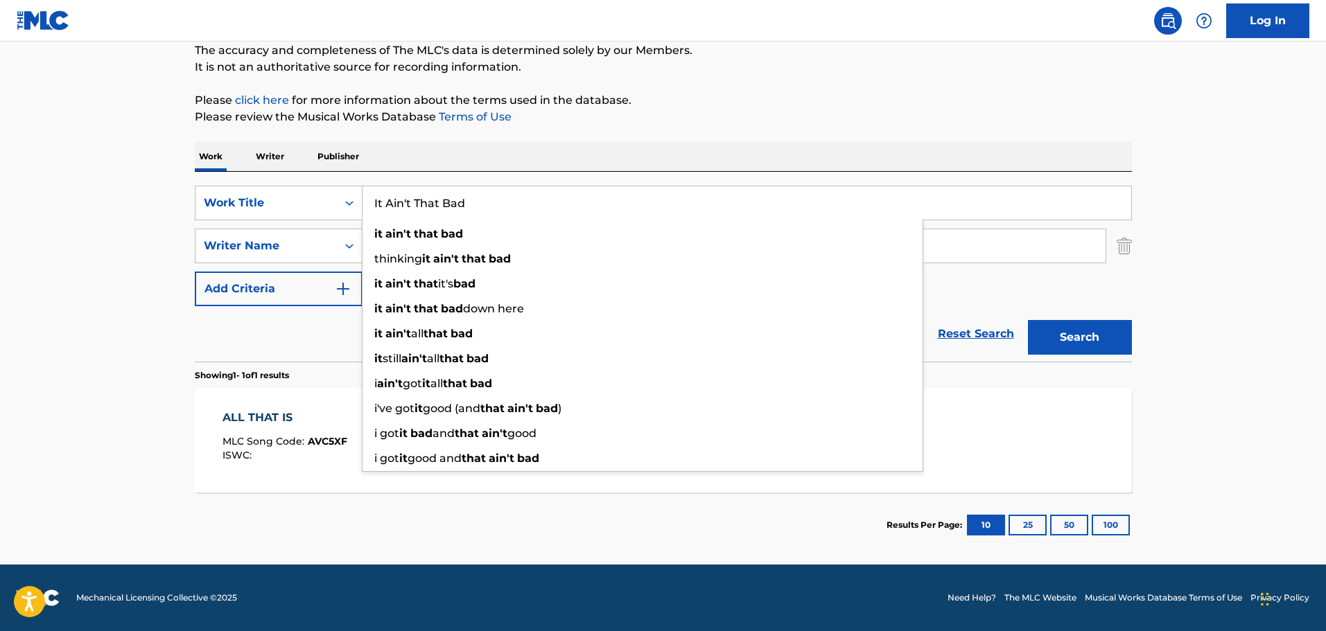
drag, startPoint x: 488, startPoint y: 194, endPoint x: 155, endPoint y: 193, distance: 332.6
click at [155, 193] on main "The MLC Public Work Search The accuracy and completeness of The MLC's data is d…" at bounding box center [663, 242] width 1326 height 646
paste input "Flying"
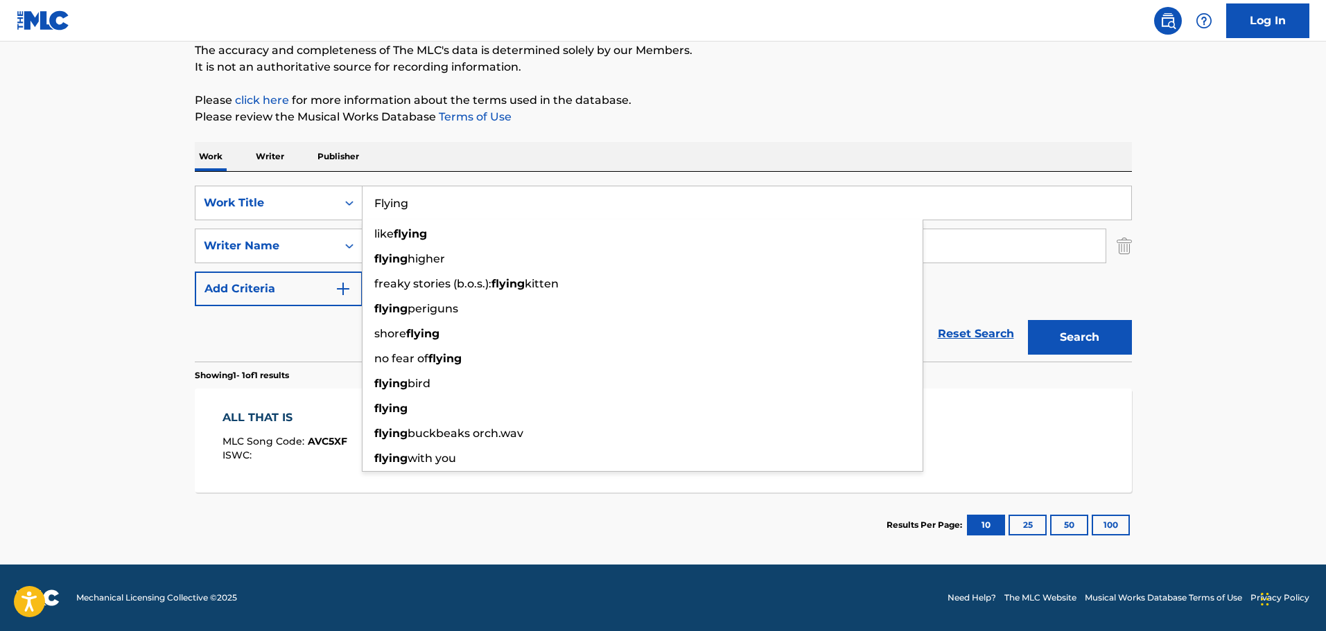
type input "Flying"
click at [76, 228] on main "The MLC Public Work Search The accuracy and completeness of The MLC's data is d…" at bounding box center [663, 242] width 1326 height 646
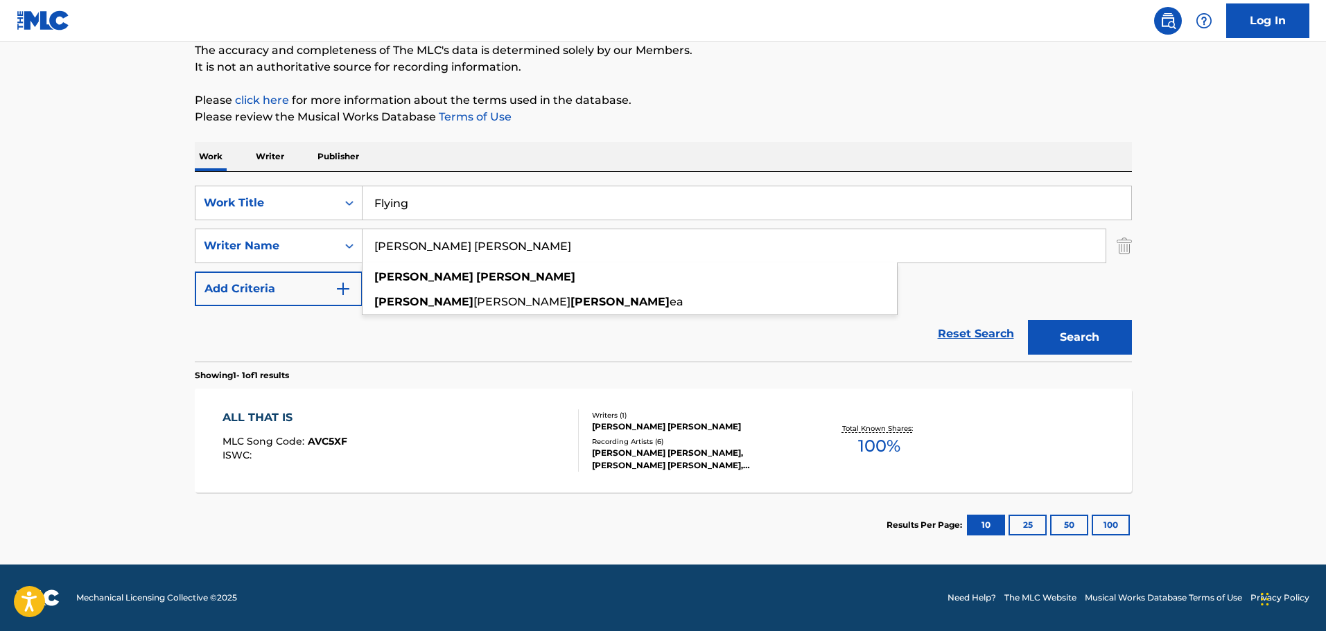
drag, startPoint x: 491, startPoint y: 246, endPoint x: 225, endPoint y: 225, distance: 266.9
click at [222, 241] on div "SearchWithCriteria7714e905-19df-4d2f-9d03-2a8a9f957845 Writer Name [PERSON_NAME…" at bounding box center [663, 246] width 937 height 35
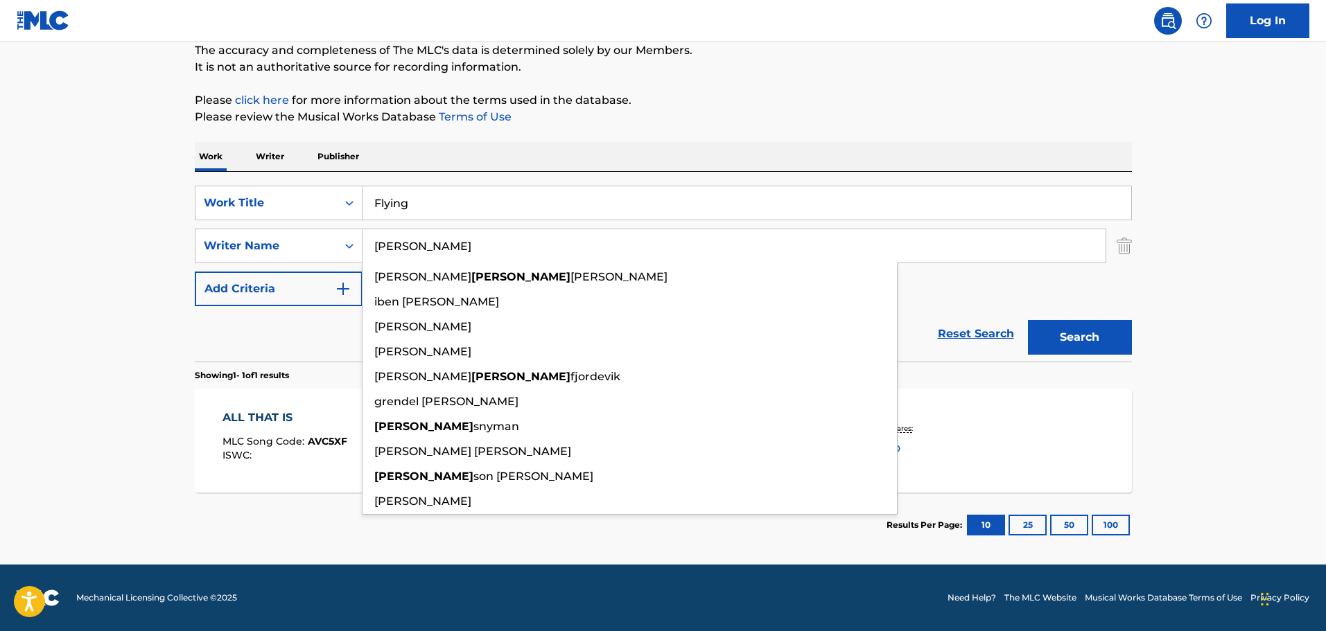
type input "[PERSON_NAME]"
click at [1028, 320] on button "Search" at bounding box center [1080, 337] width 104 height 35
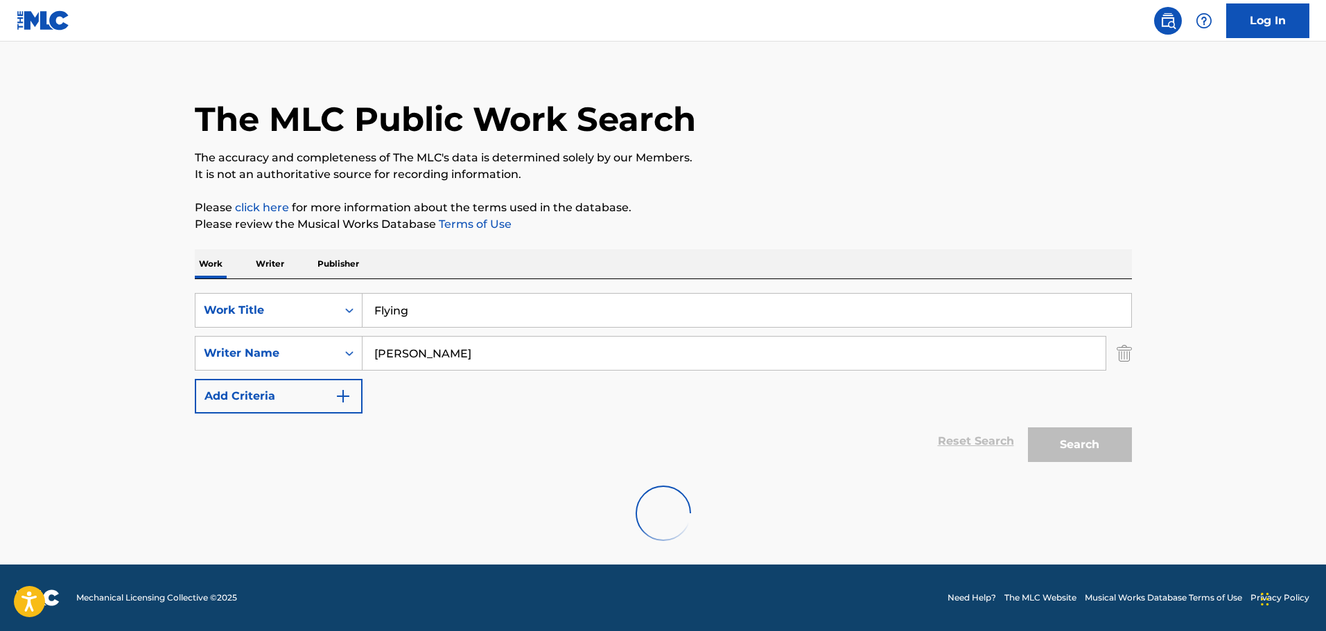
scroll to position [0, 0]
